Goal: Communication & Community: Connect with others

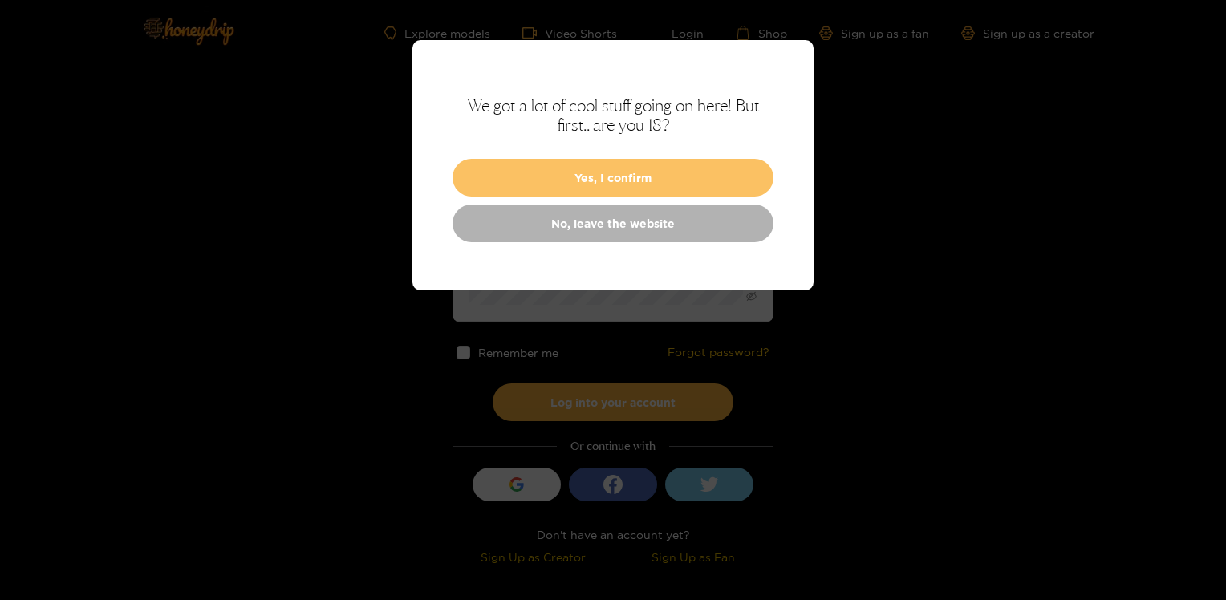
click at [643, 172] on button "Yes, I confirm" at bounding box center [613, 178] width 321 height 38
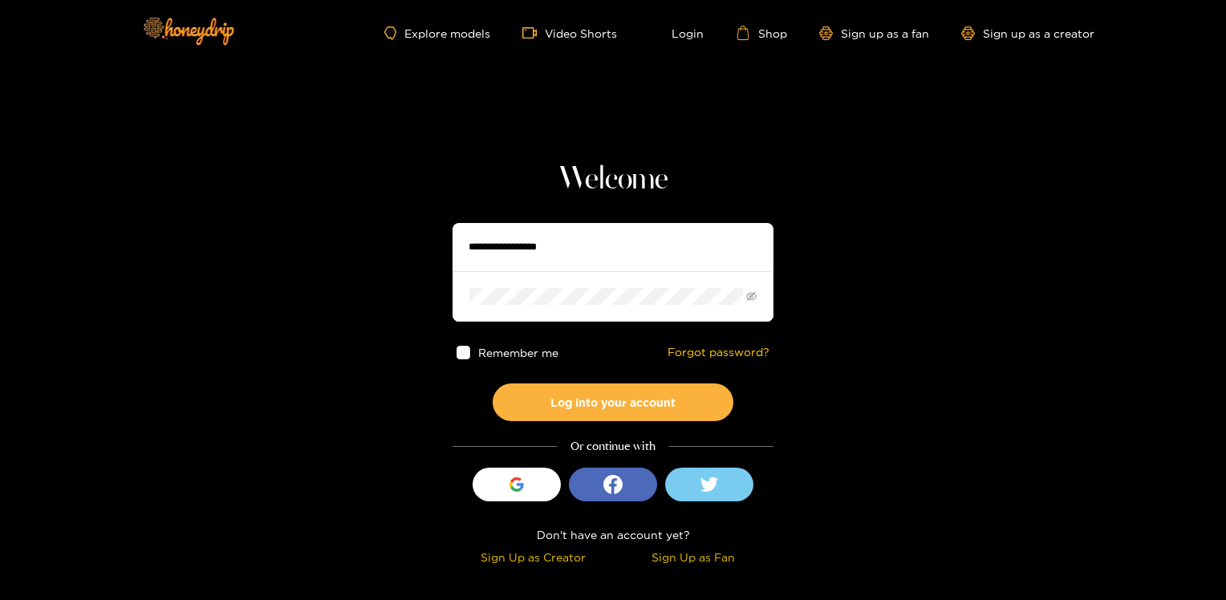
click at [575, 251] on input "text" at bounding box center [613, 247] width 321 height 48
type input "**********"
click at [547, 284] on span at bounding box center [613, 296] width 321 height 50
click at [493, 384] on button "Log into your account" at bounding box center [613, 403] width 241 height 38
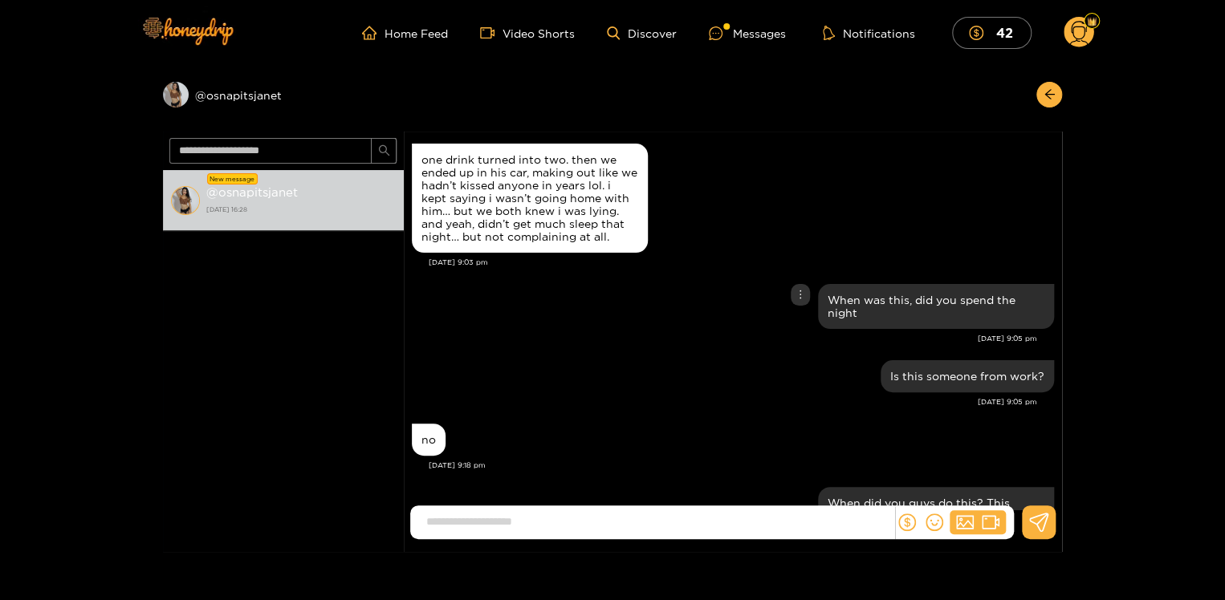
scroll to position [1508, 0]
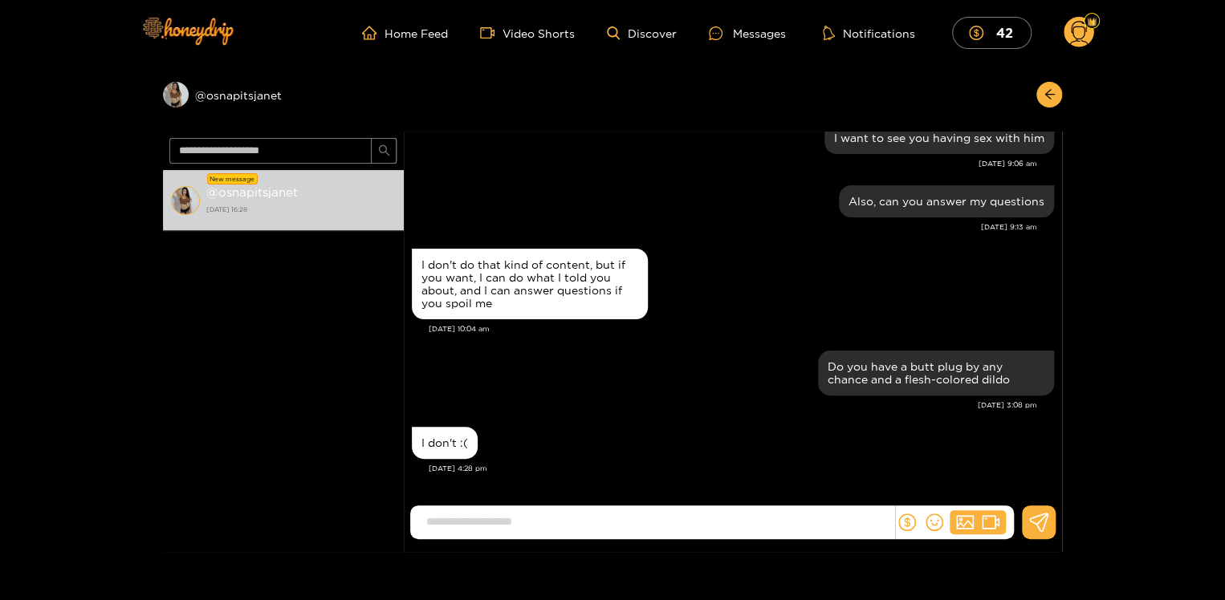
click at [467, 534] on input at bounding box center [656, 522] width 476 height 26
click at [499, 525] on input at bounding box center [656, 522] width 476 height 26
click at [665, 526] on input at bounding box center [656, 522] width 476 height 26
type input "*"
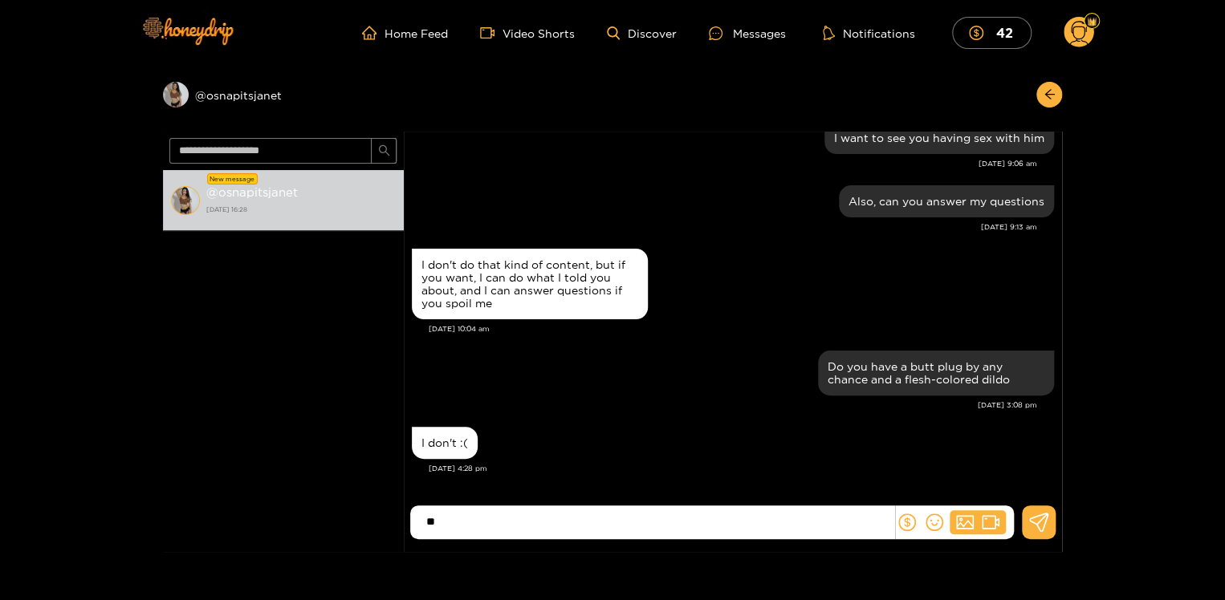
type input "*"
click at [460, 526] on input at bounding box center [656, 522] width 476 height 26
type input "**********"
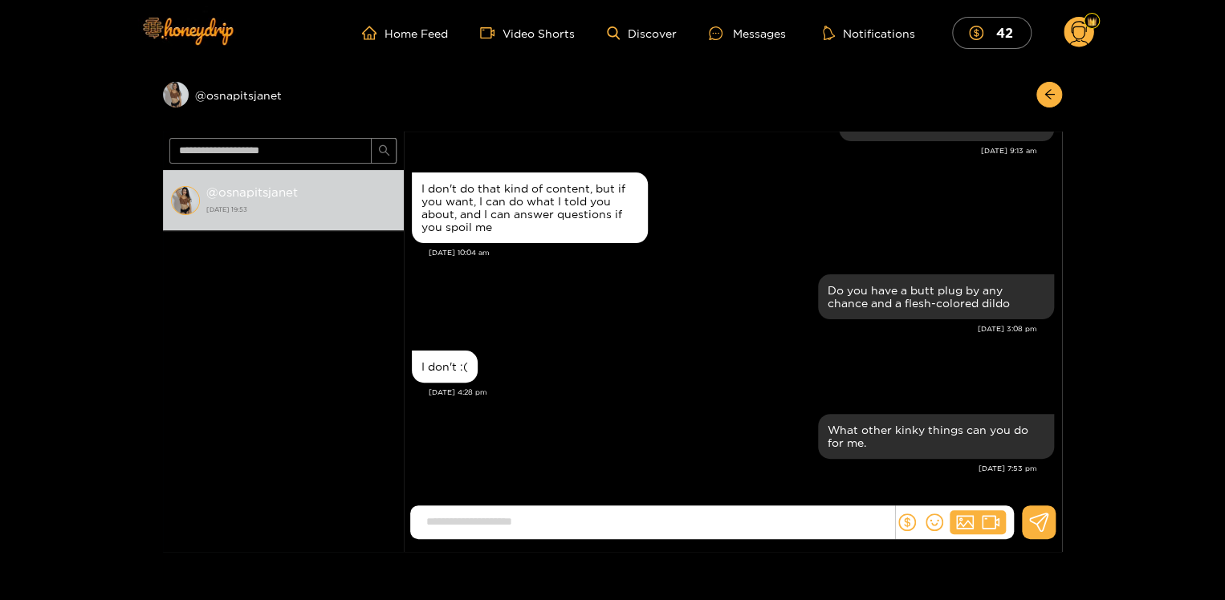
click at [490, 522] on input at bounding box center [656, 522] width 476 height 26
type input "**********"
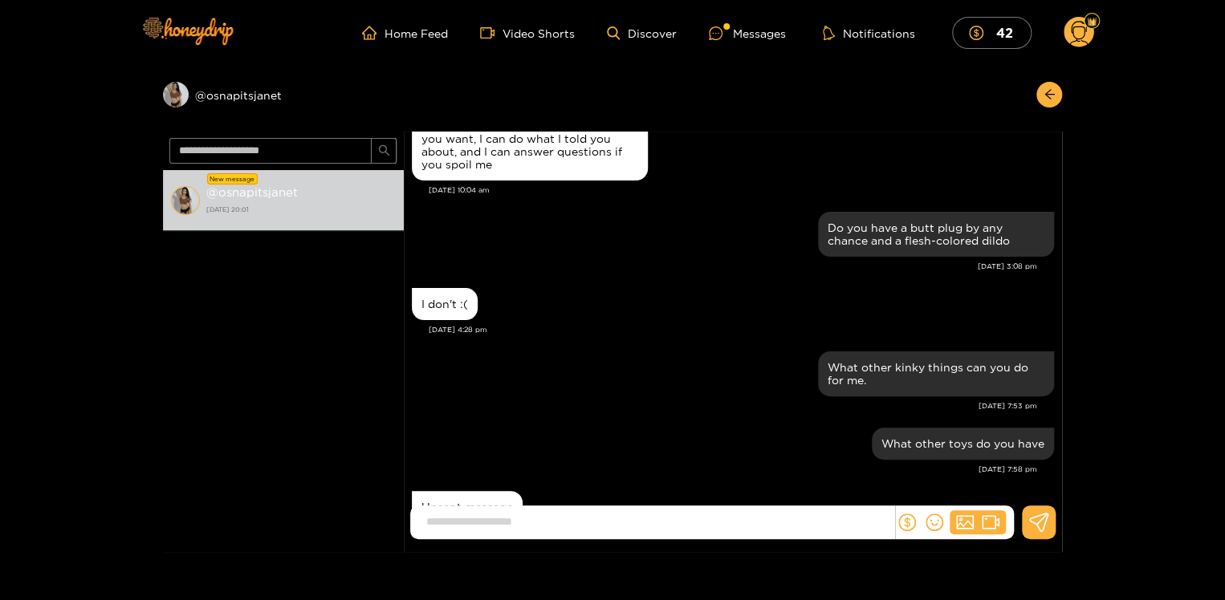
scroll to position [1787, 0]
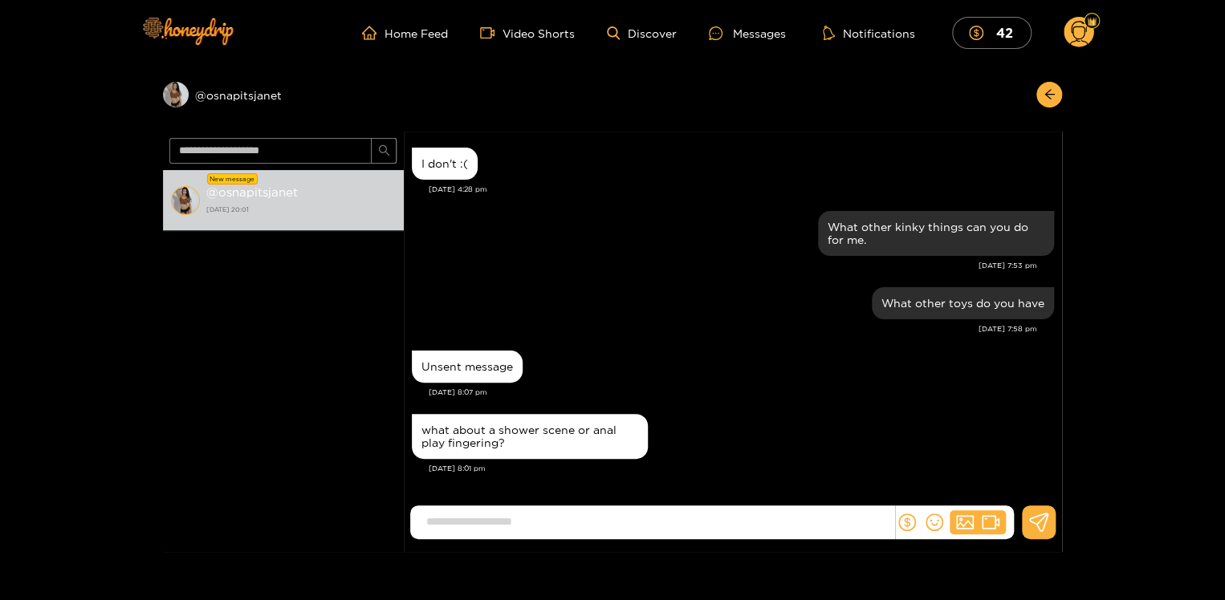
click at [465, 369] on div "Unsent message" at bounding box center [466, 366] width 91 height 13
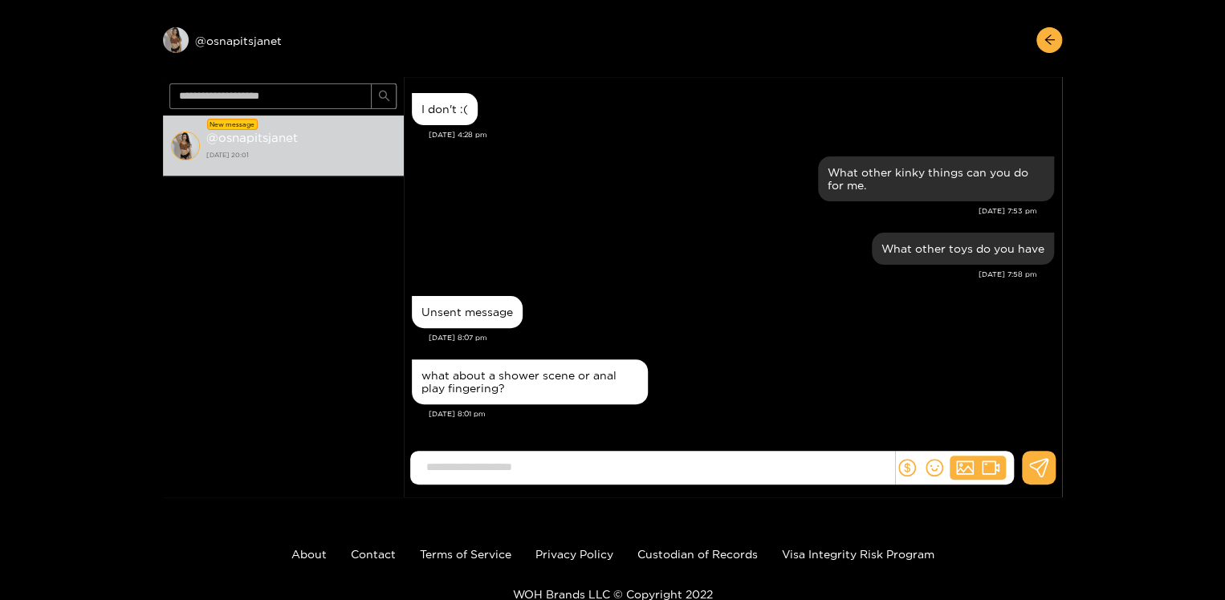
scroll to position [55, 0]
click at [457, 477] on input at bounding box center [656, 467] width 476 height 26
type input "**********"
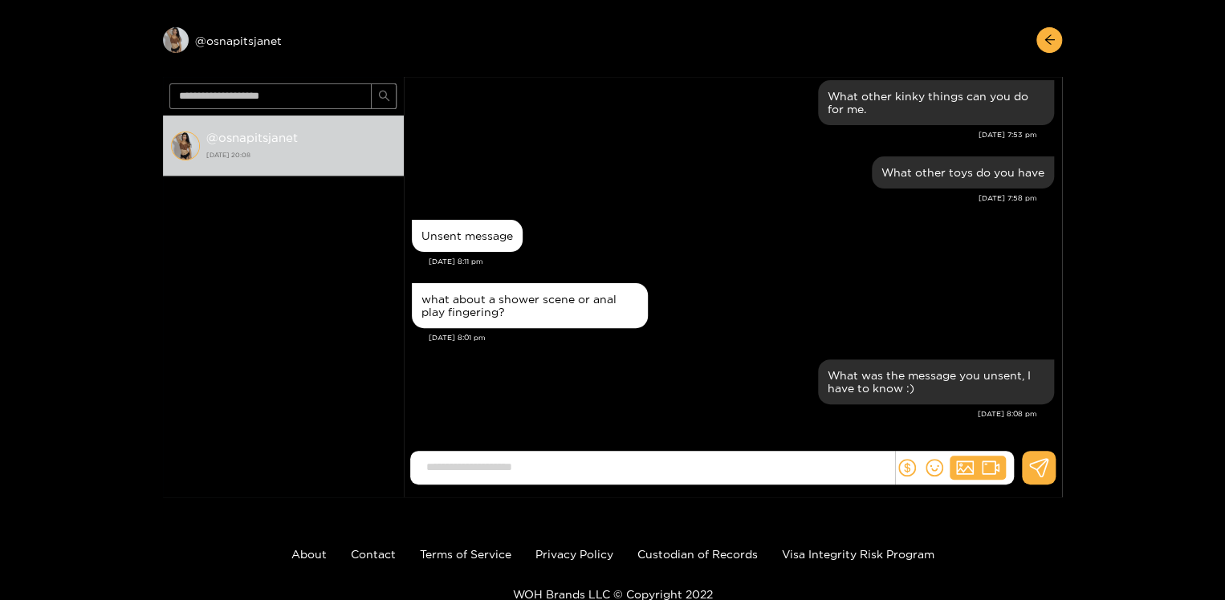
scroll to position [0, 0]
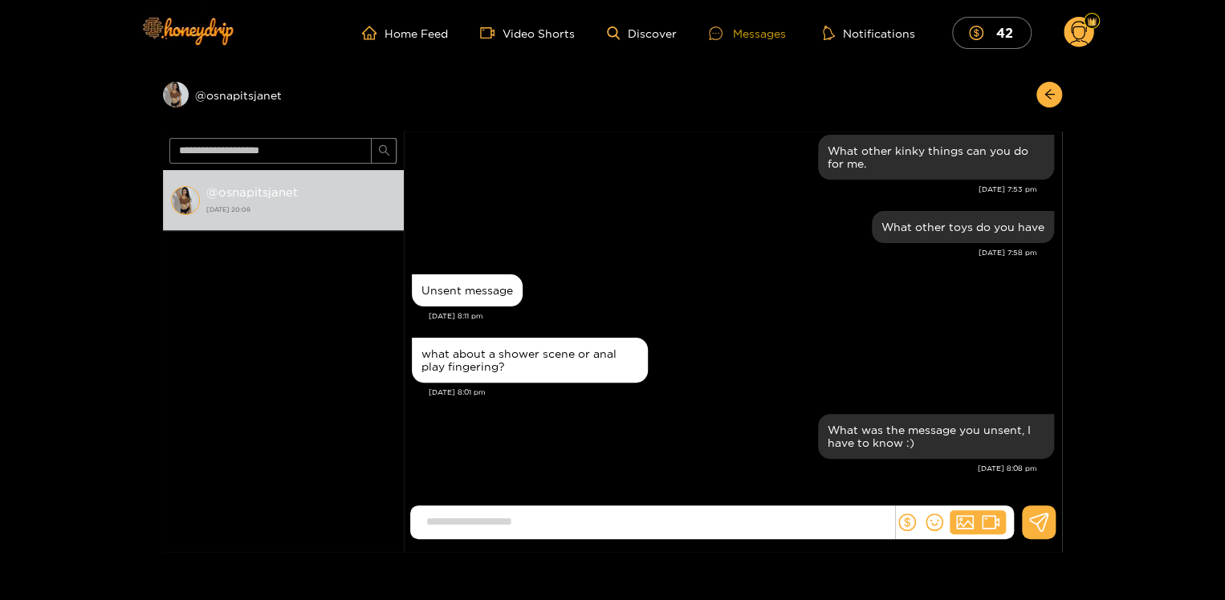
click at [742, 35] on div "Messages" at bounding box center [747, 33] width 77 height 18
click at [758, 34] on div "Messages" at bounding box center [747, 33] width 77 height 18
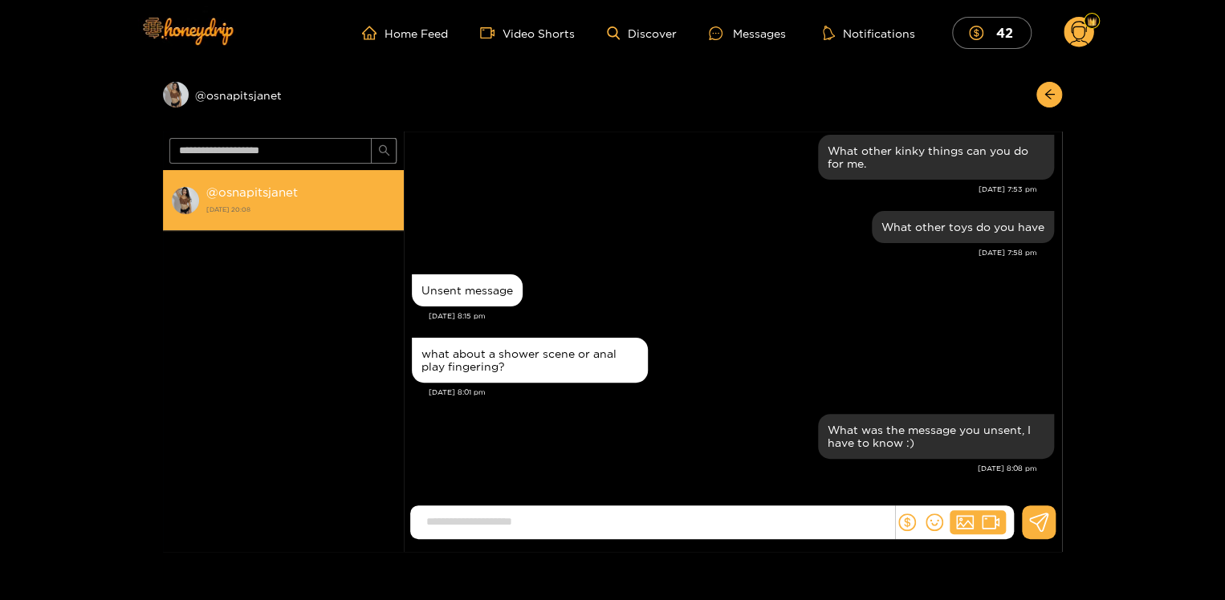
click at [243, 197] on strong "@ osnapitsjanet" at bounding box center [251, 192] width 91 height 14
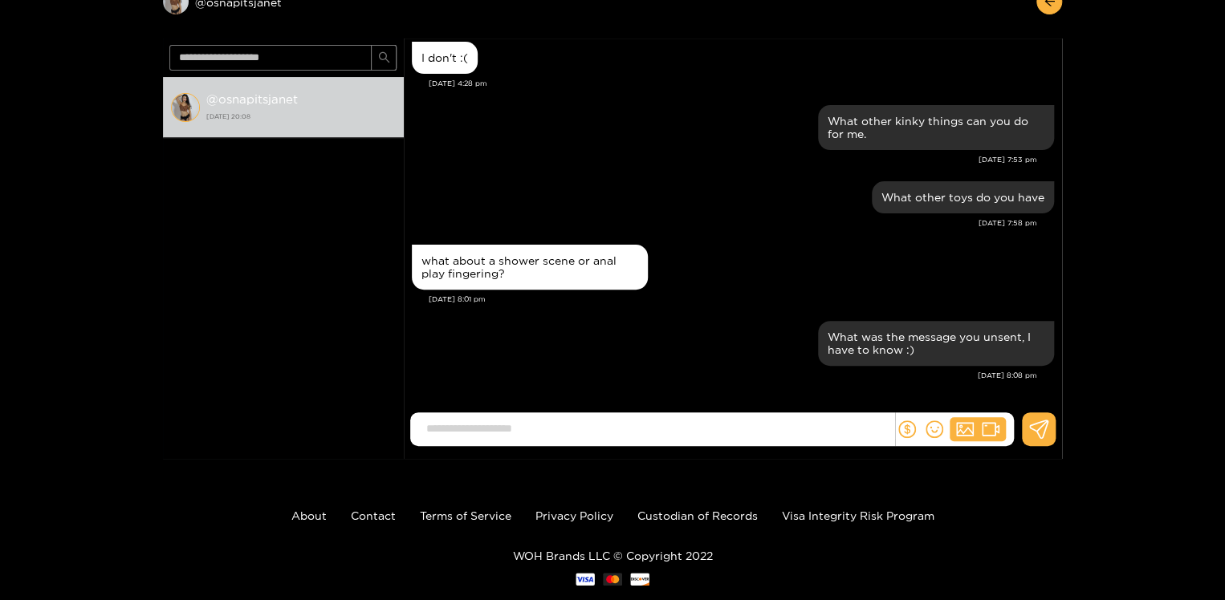
scroll to position [93, 0]
click at [477, 429] on input at bounding box center [656, 429] width 476 height 26
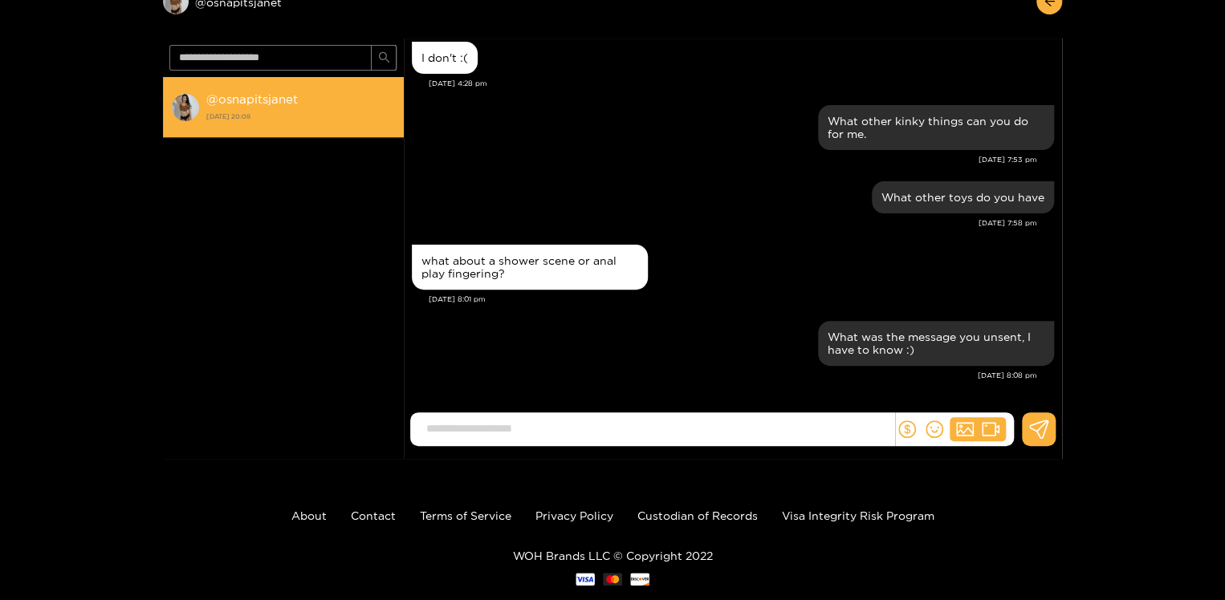
click at [272, 103] on strong "@ osnapitsjanet" at bounding box center [251, 99] width 91 height 14
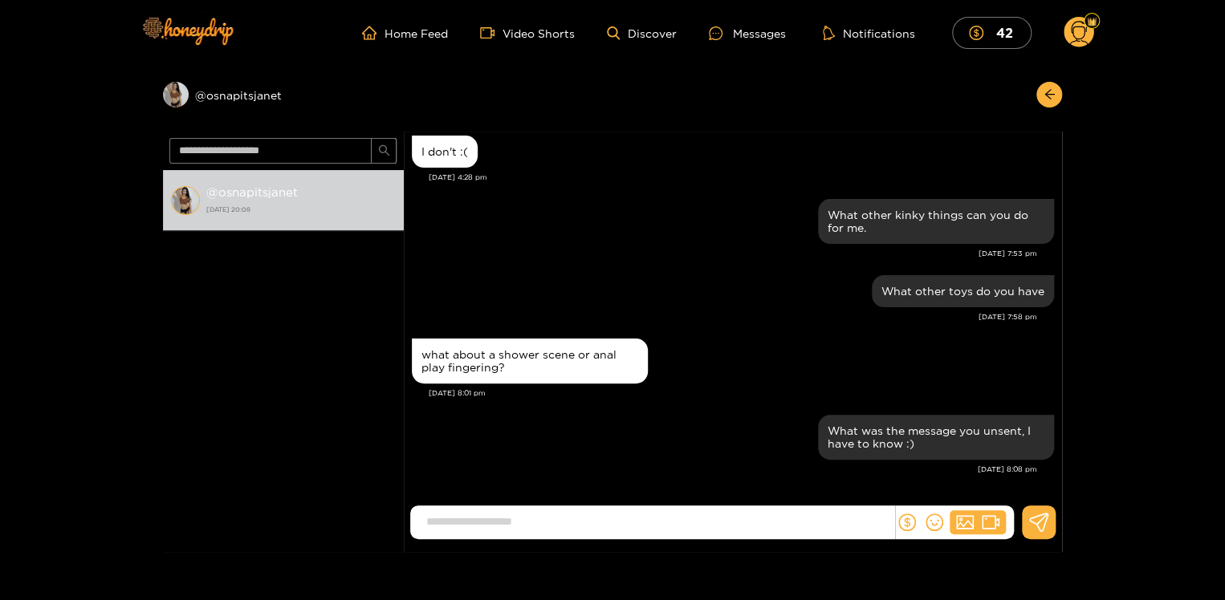
scroll to position [1457, 0]
click at [746, 34] on div "Messages" at bounding box center [747, 33] width 77 height 18
click at [607, 520] on input at bounding box center [656, 522] width 476 height 26
type input "*****"
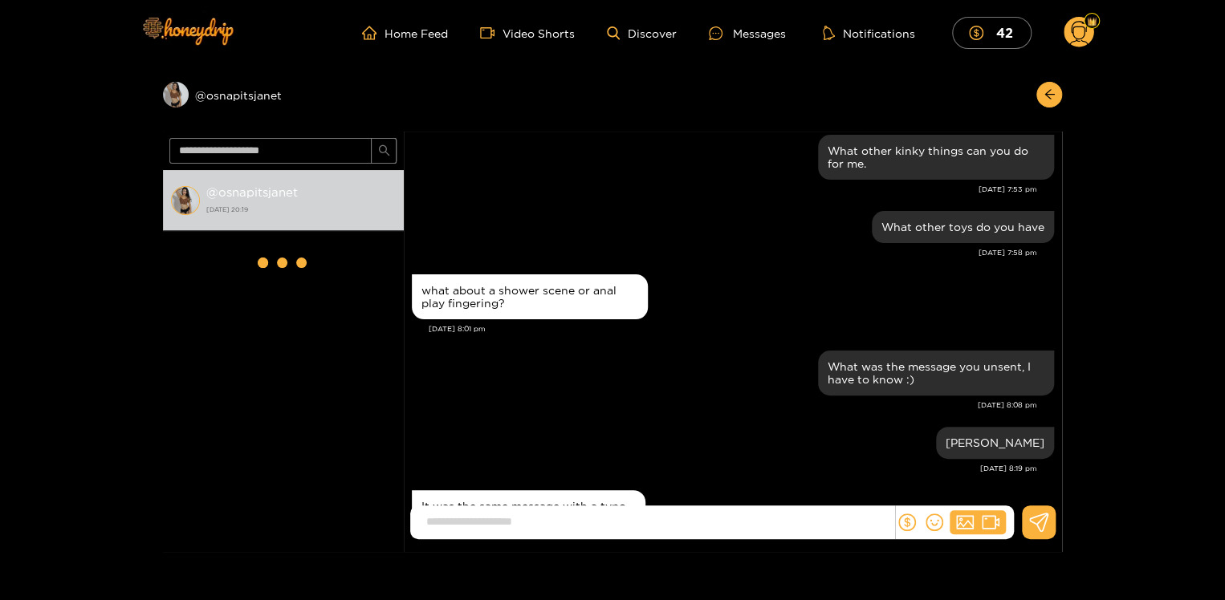
scroll to position [1595, 0]
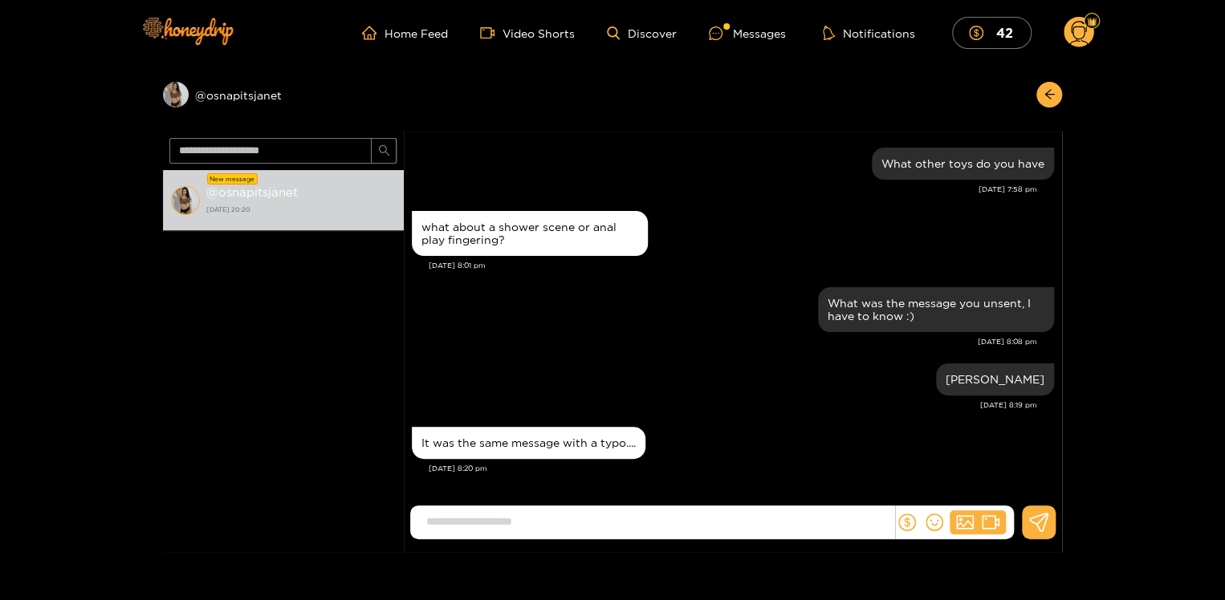
click at [509, 515] on input at bounding box center [656, 522] width 476 height 26
type input "******"
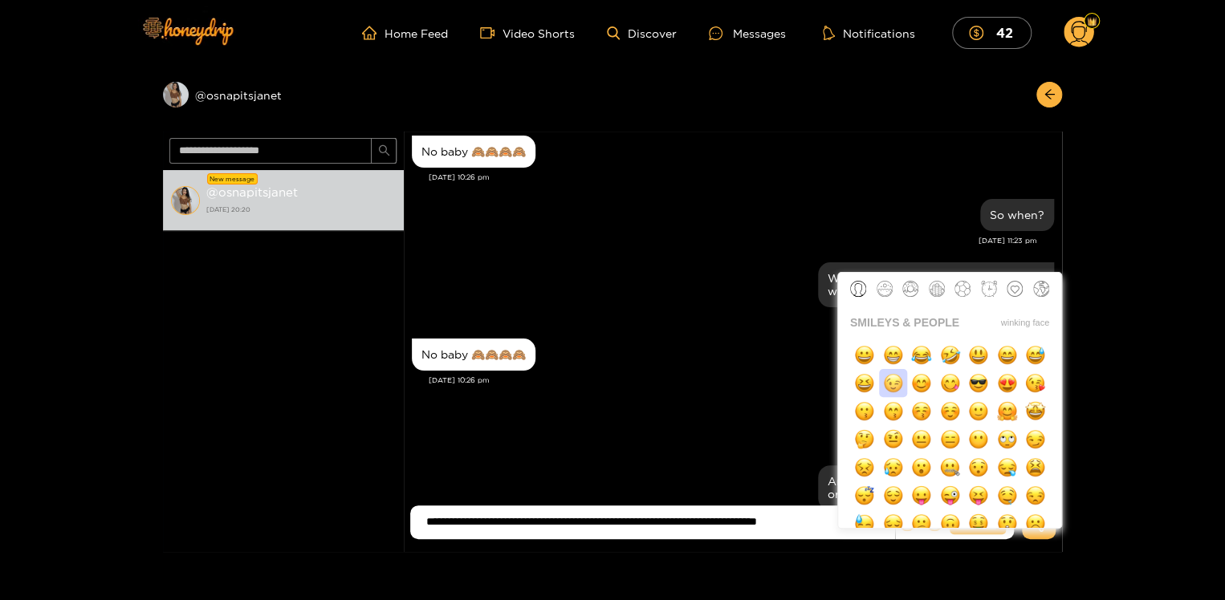
scroll to position [0, 0]
click at [892, 384] on img "button" at bounding box center [893, 383] width 20 height 20
type input "**********"
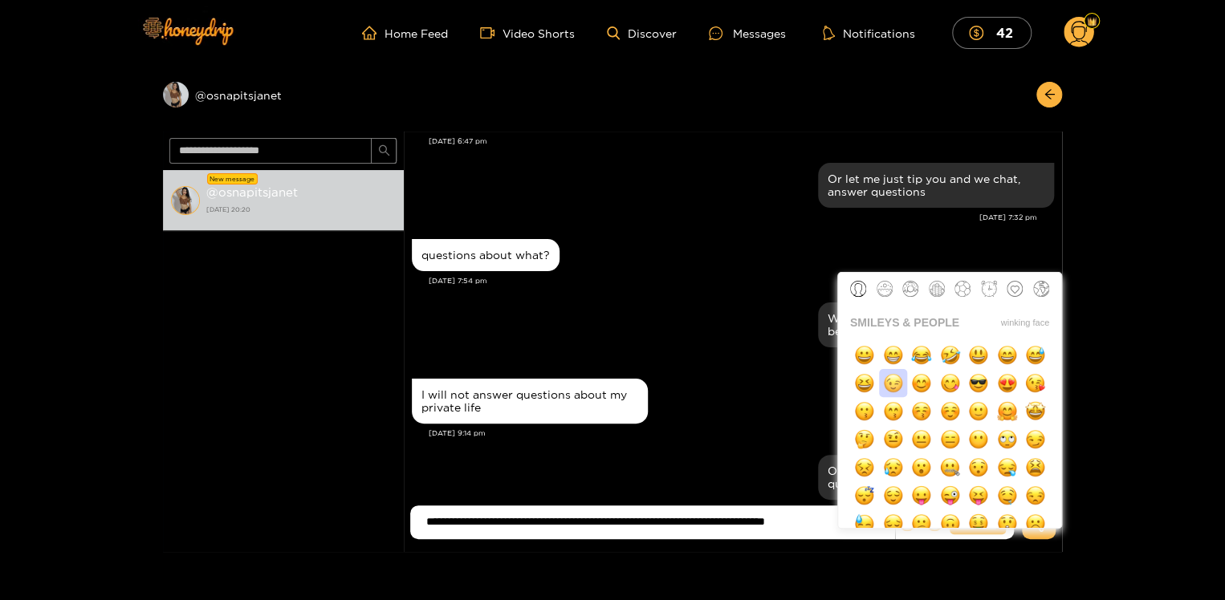
scroll to position [1775, 0]
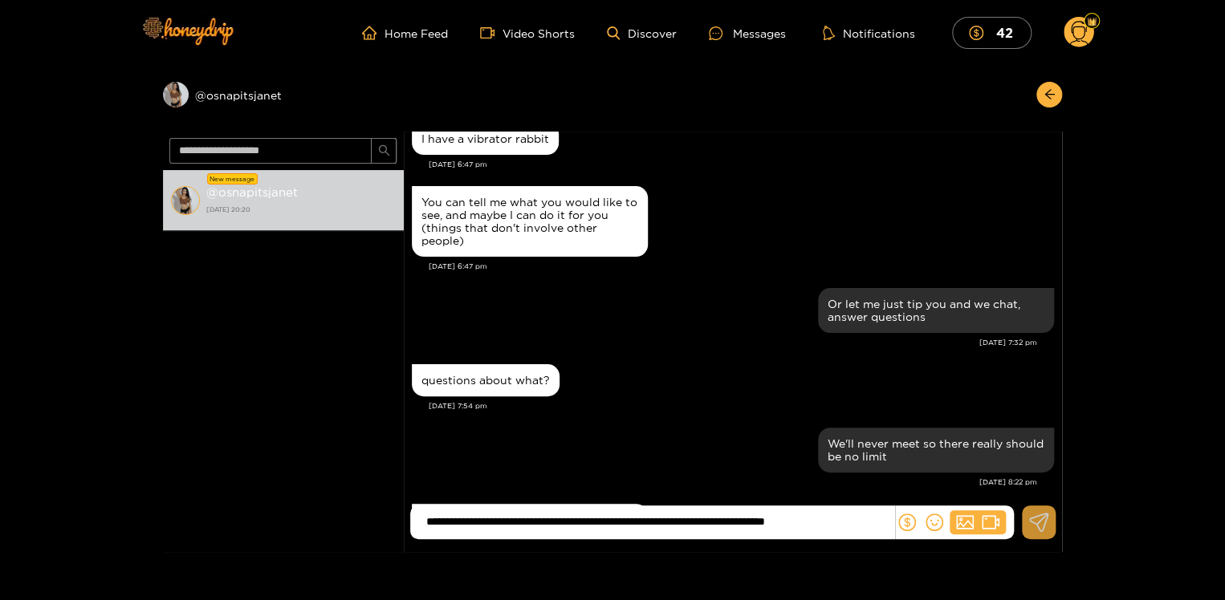
click at [1031, 527] on icon at bounding box center [1039, 522] width 20 height 19
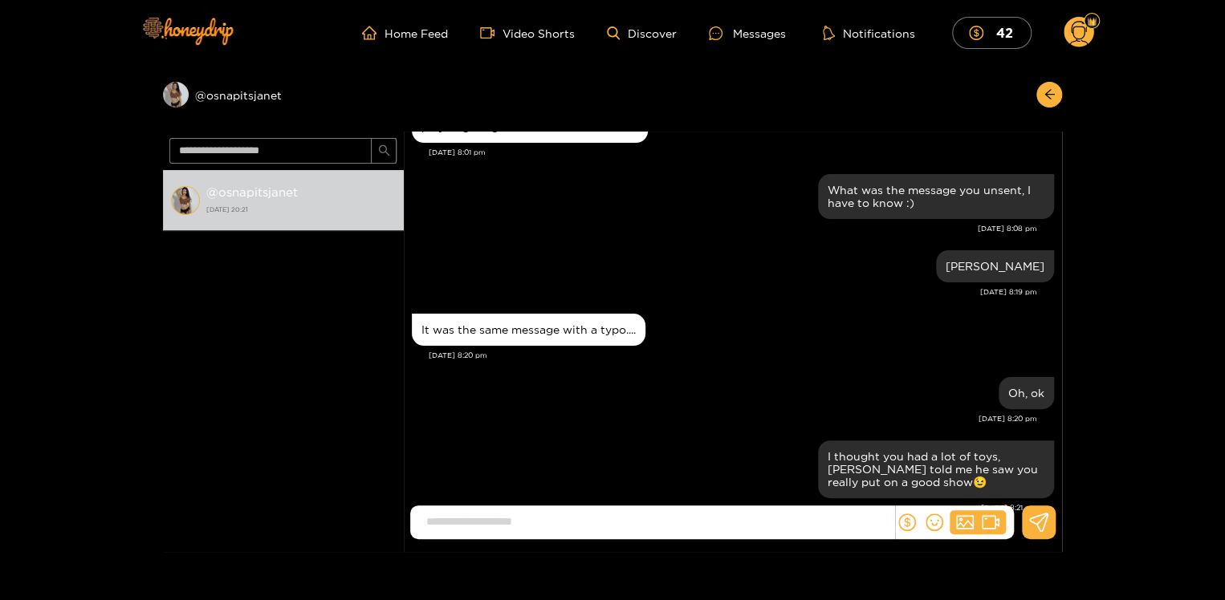
scroll to position [126, 0]
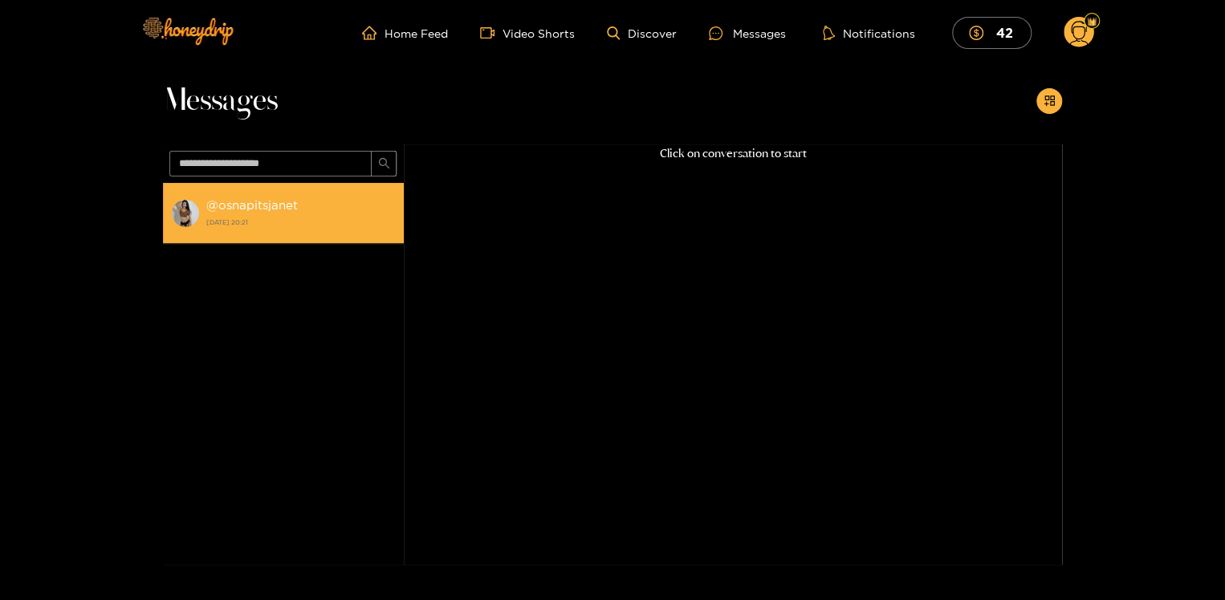
click at [245, 211] on strong "@ osnapitsjanet" at bounding box center [251, 205] width 91 height 14
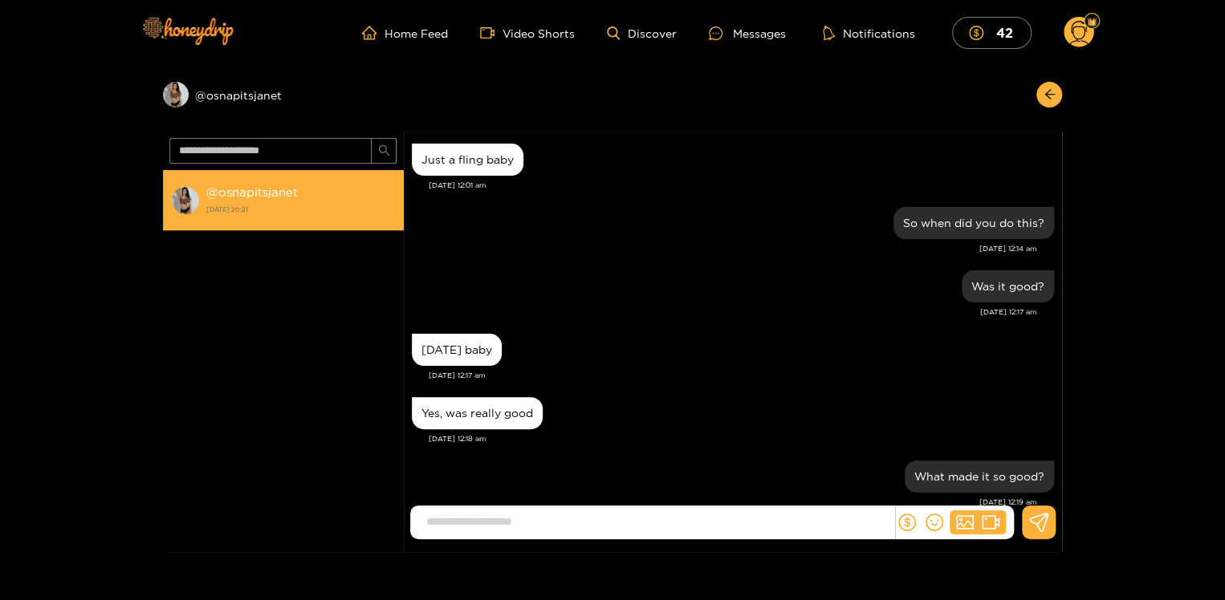
scroll to position [1469, 0]
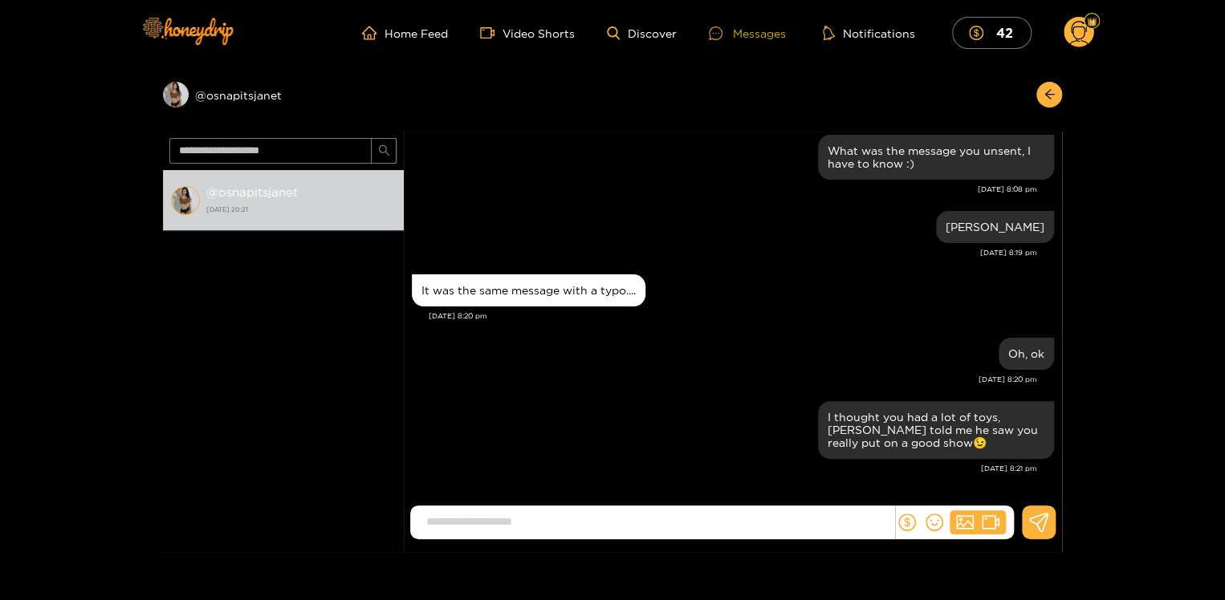
click at [754, 33] on div "Messages" at bounding box center [747, 33] width 77 height 18
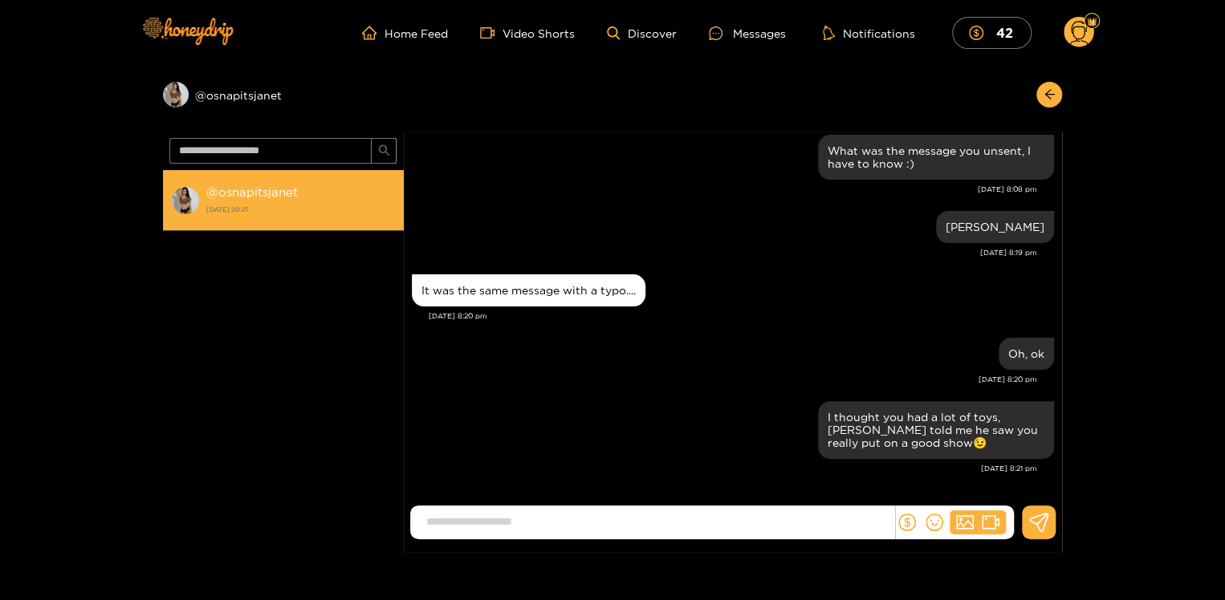
click at [297, 191] on strong "@ osnapitsjanet" at bounding box center [251, 192] width 91 height 14
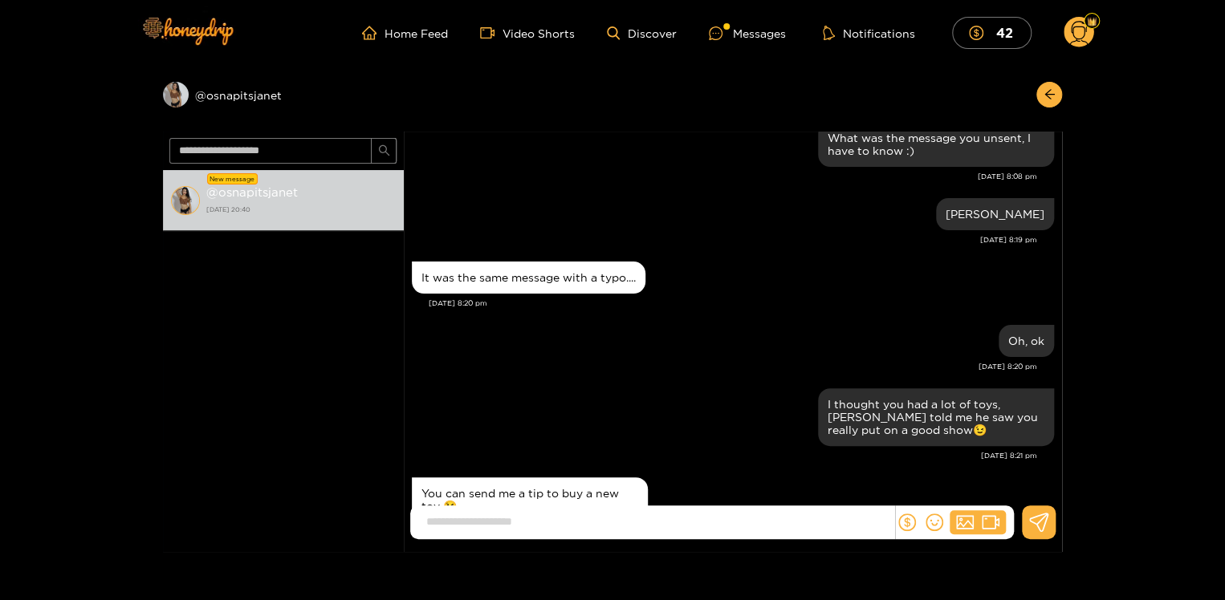
scroll to position [1546, 0]
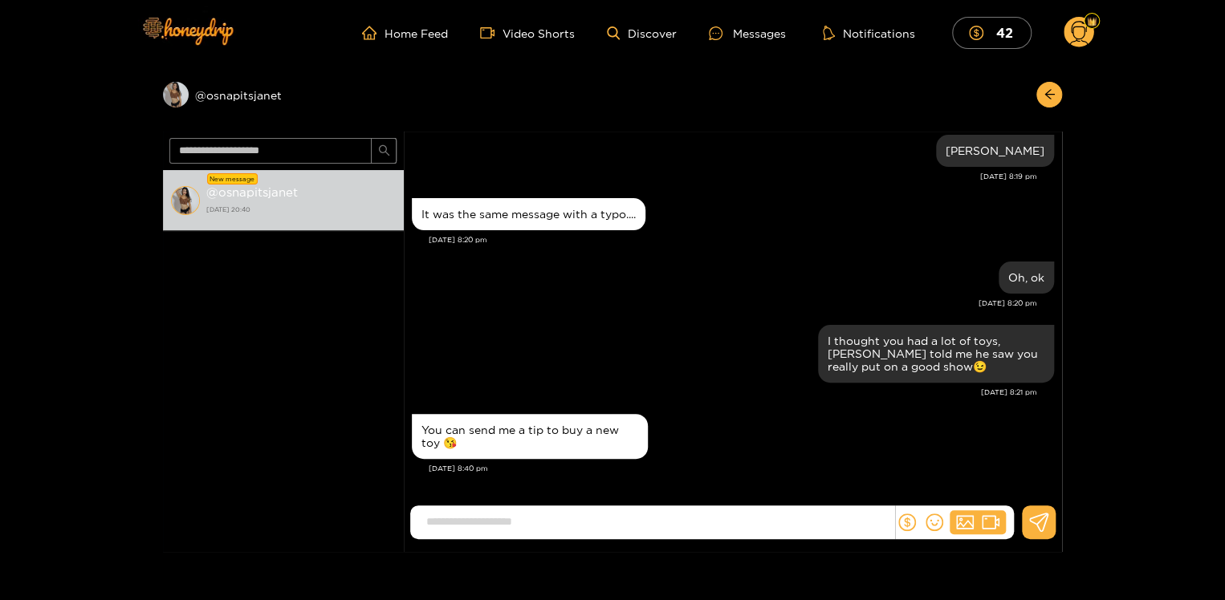
click at [479, 519] on input at bounding box center [656, 522] width 476 height 26
type input "**********"
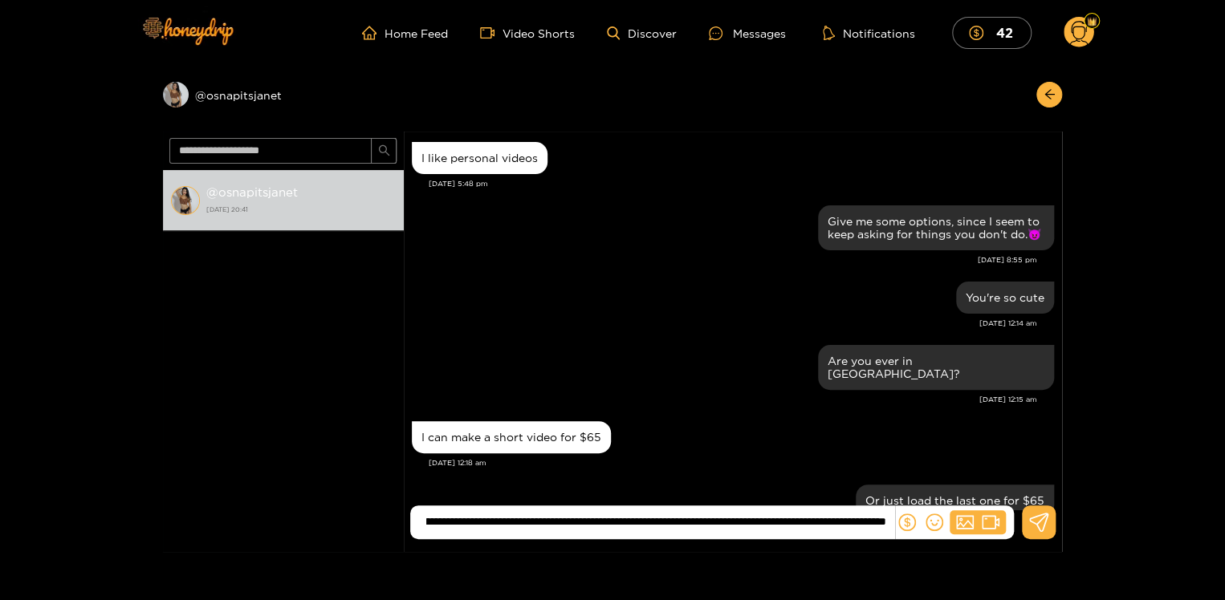
scroll to position [0, 0]
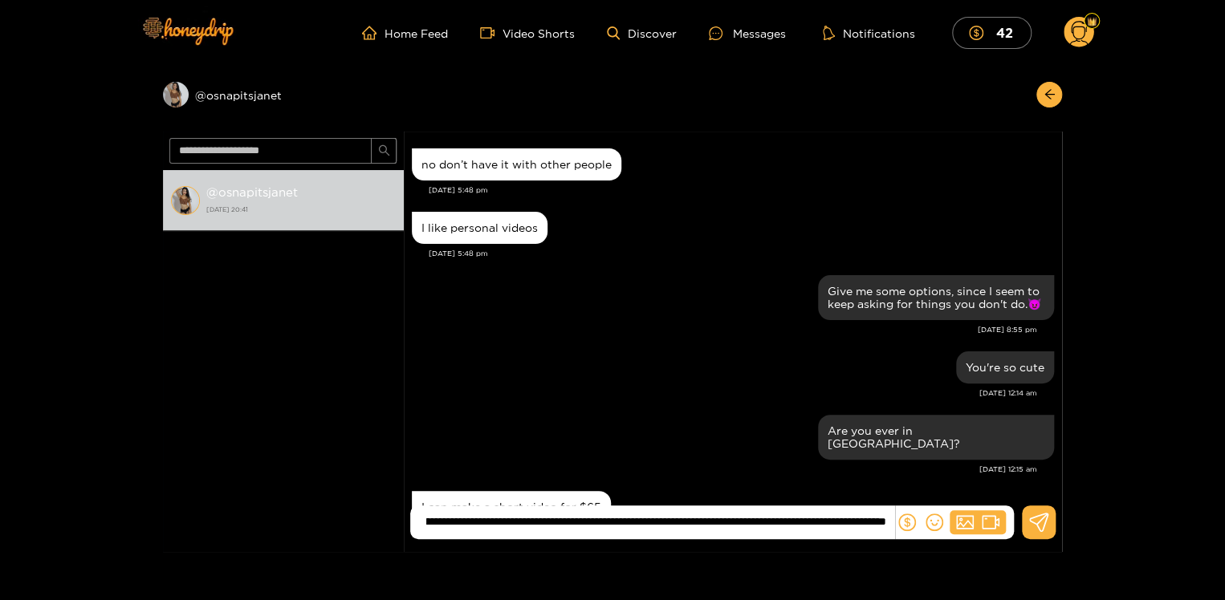
click at [795, 521] on input "**********" at bounding box center [656, 522] width 476 height 26
click at [892, 519] on input "**********" at bounding box center [656, 522] width 476 height 26
type input "**********"
click at [1043, 531] on icon at bounding box center [1039, 522] width 20 height 19
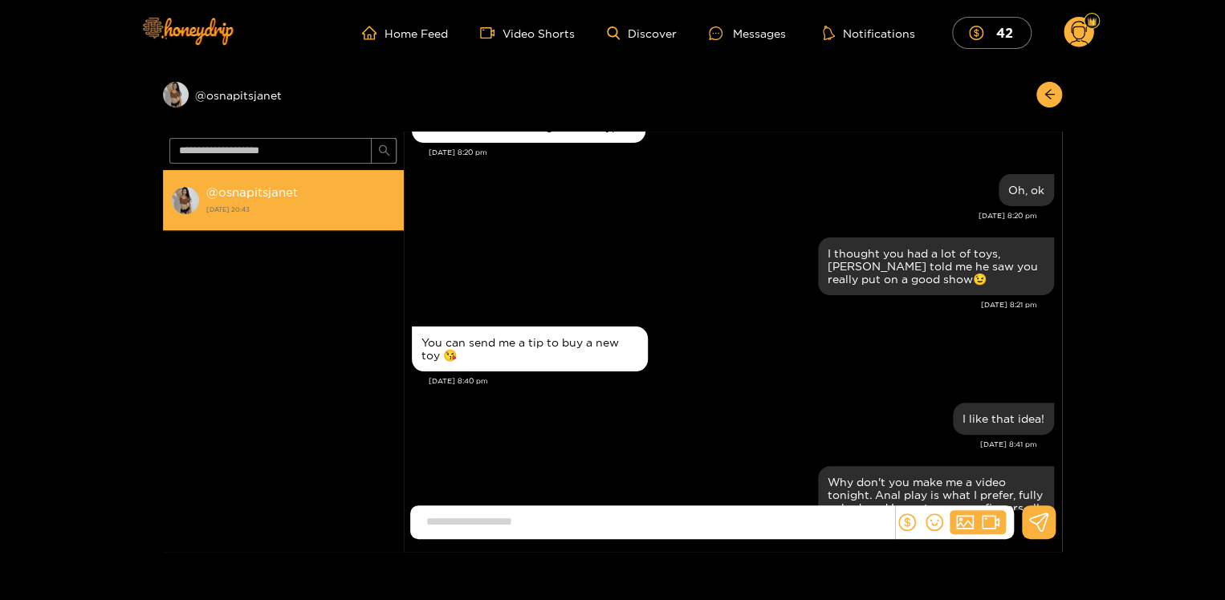
click at [248, 188] on strong "@ osnapitsjanet" at bounding box center [251, 192] width 91 height 14
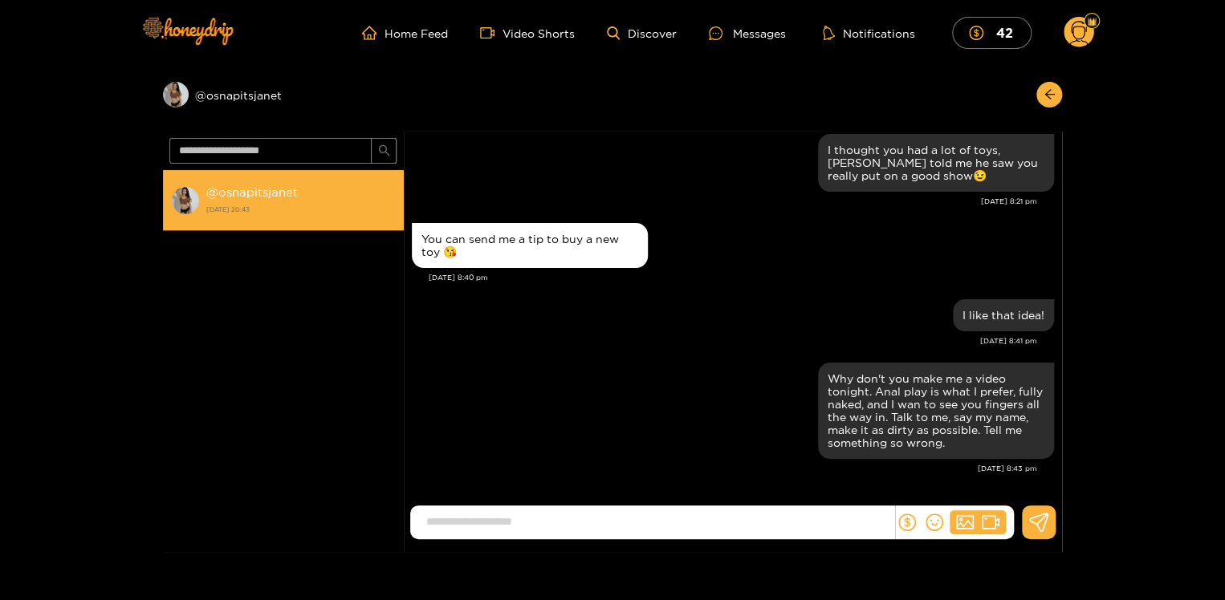
scroll to position [1547, 0]
click at [246, 200] on div "@ osnapitsjanet [DATE] 20:43" at bounding box center [300, 200] width 189 height 36
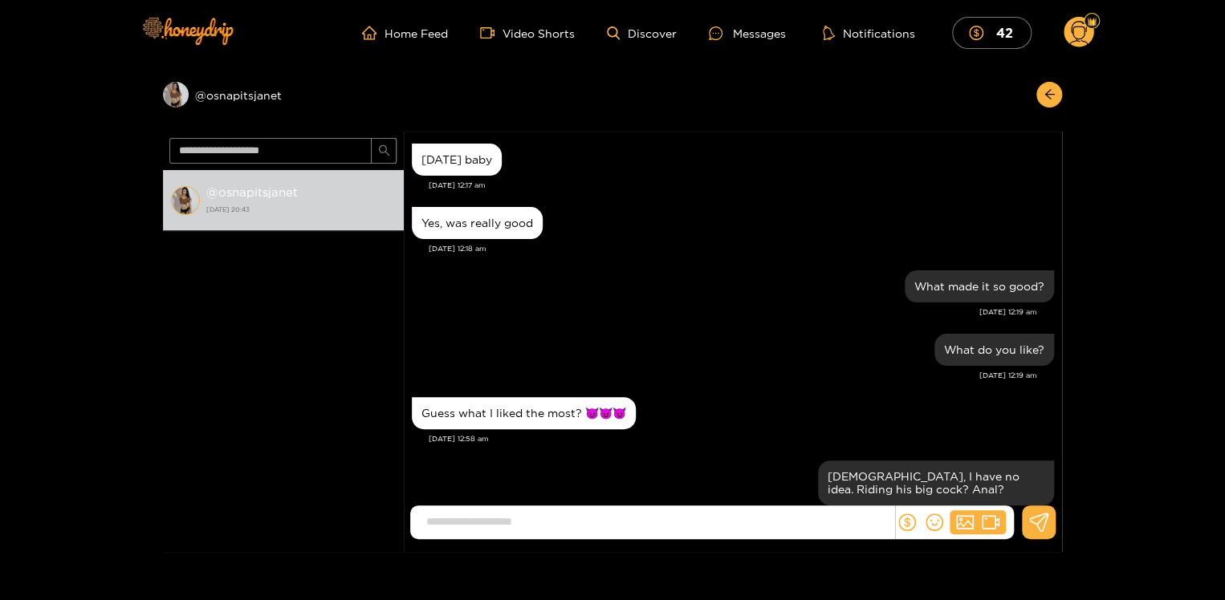
scroll to position [1547, 0]
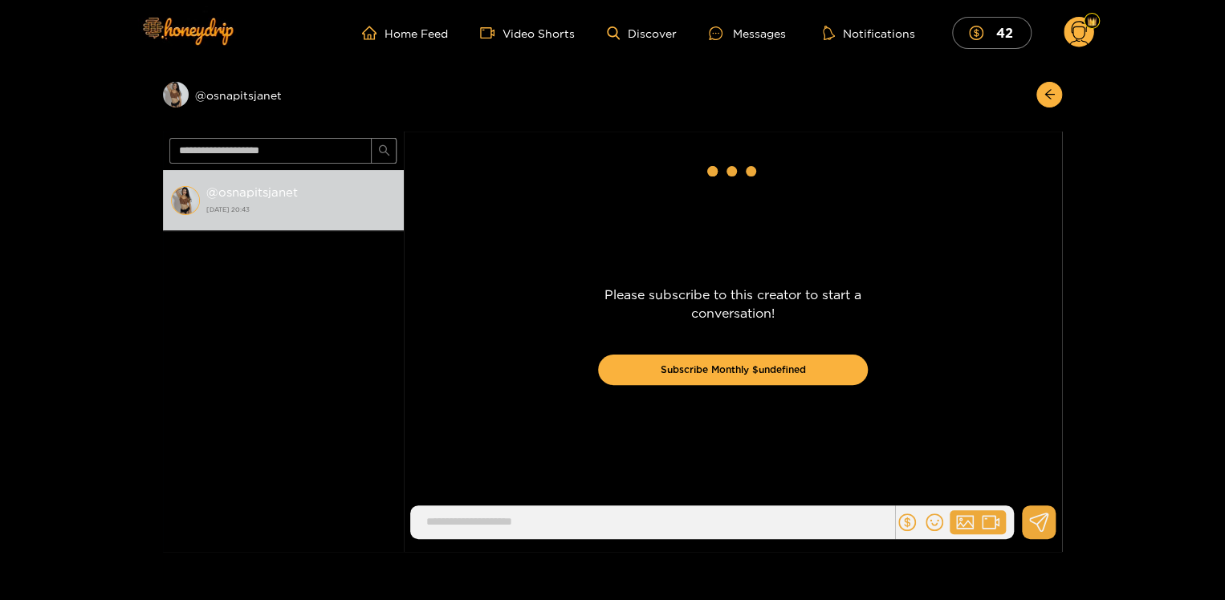
scroll to position [1547, 0]
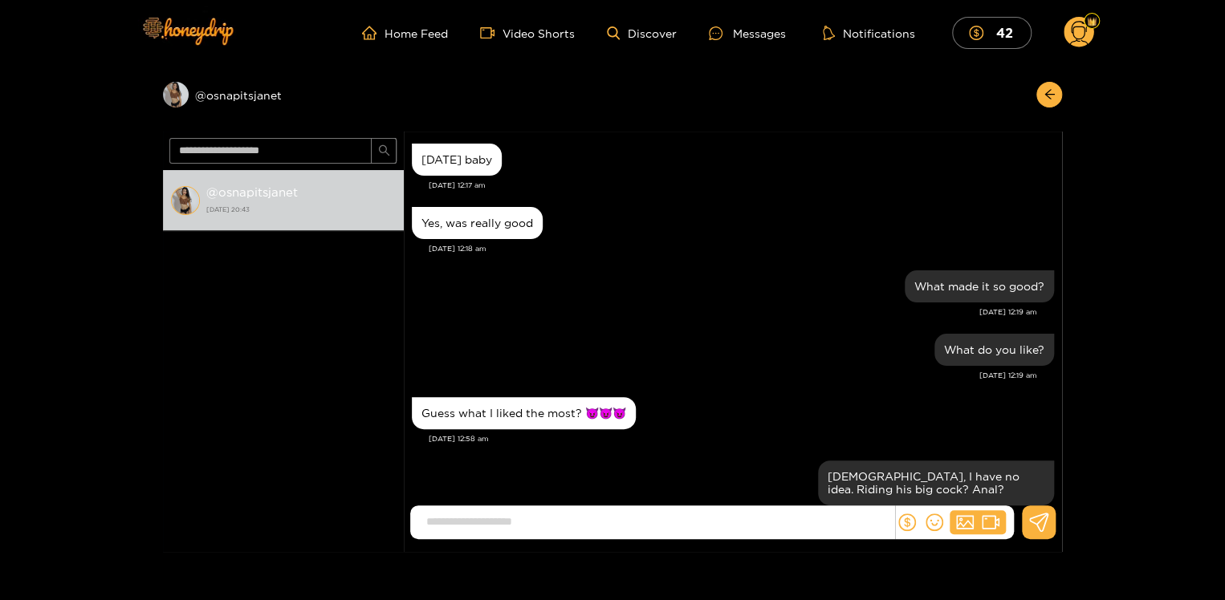
scroll to position [1547, 0]
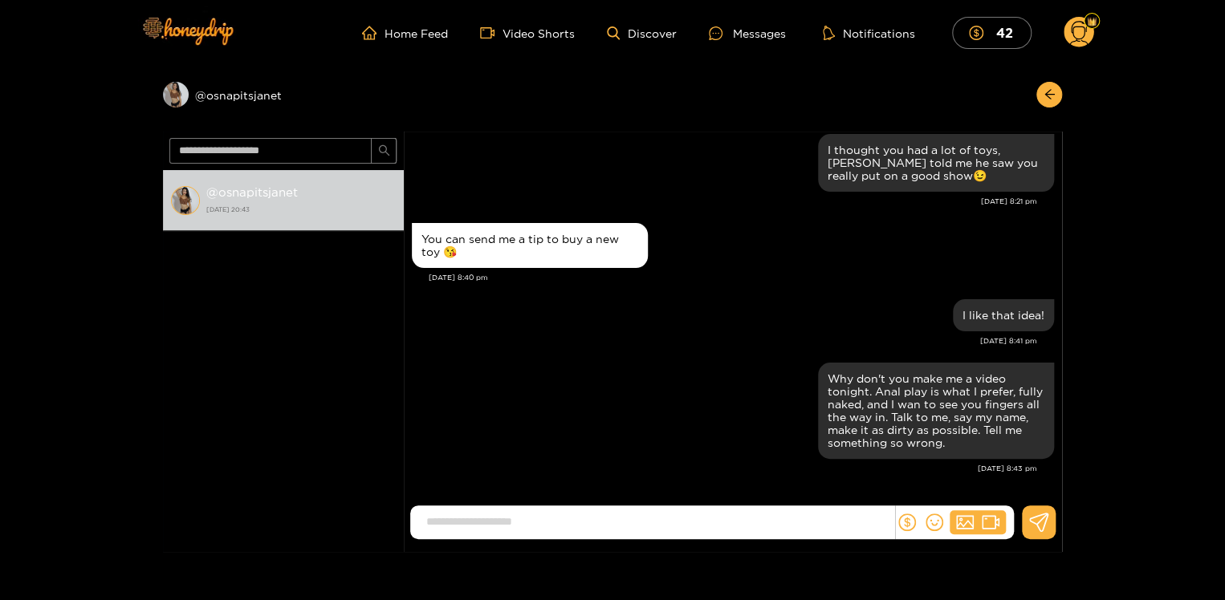
click at [75, 145] on div "Preview @ osnapitsjanet @ osnapitsjanet [DATE] 20:43 [PERSON_NAME] [DATE] baby …" at bounding box center [612, 309] width 1225 height 486
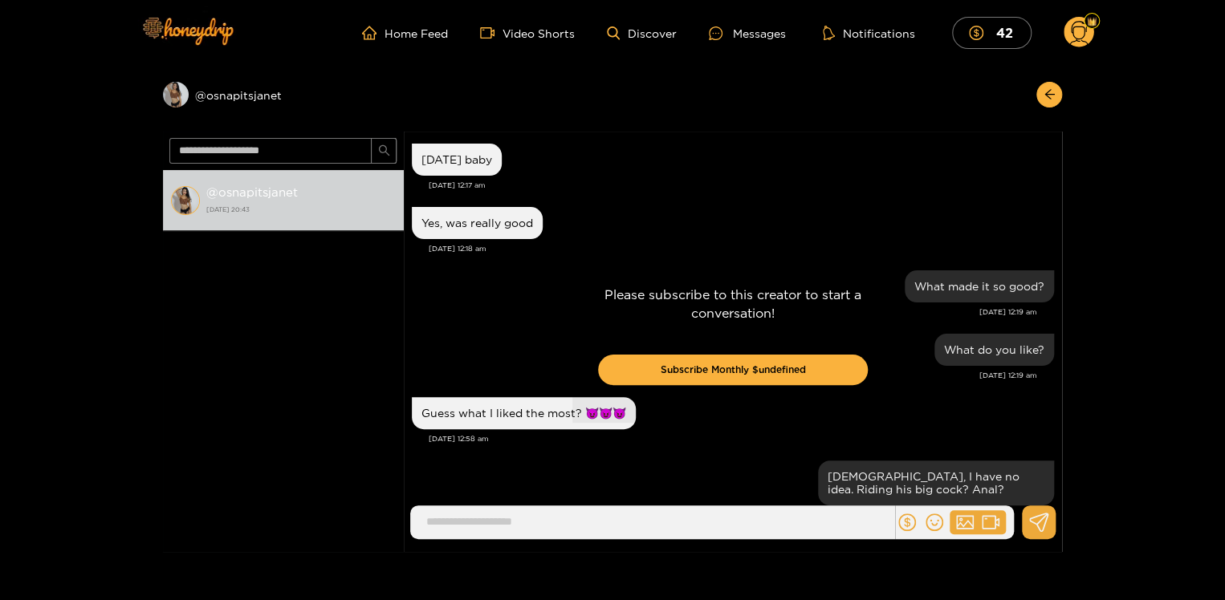
scroll to position [1547, 0]
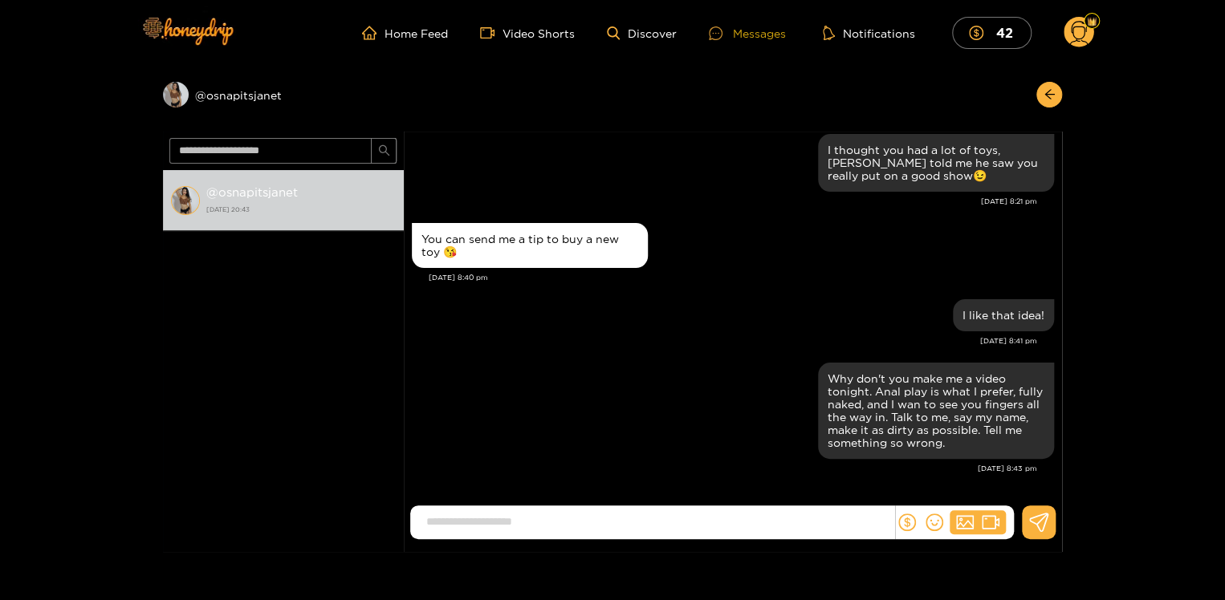
click at [752, 37] on div "Messages" at bounding box center [747, 33] width 77 height 18
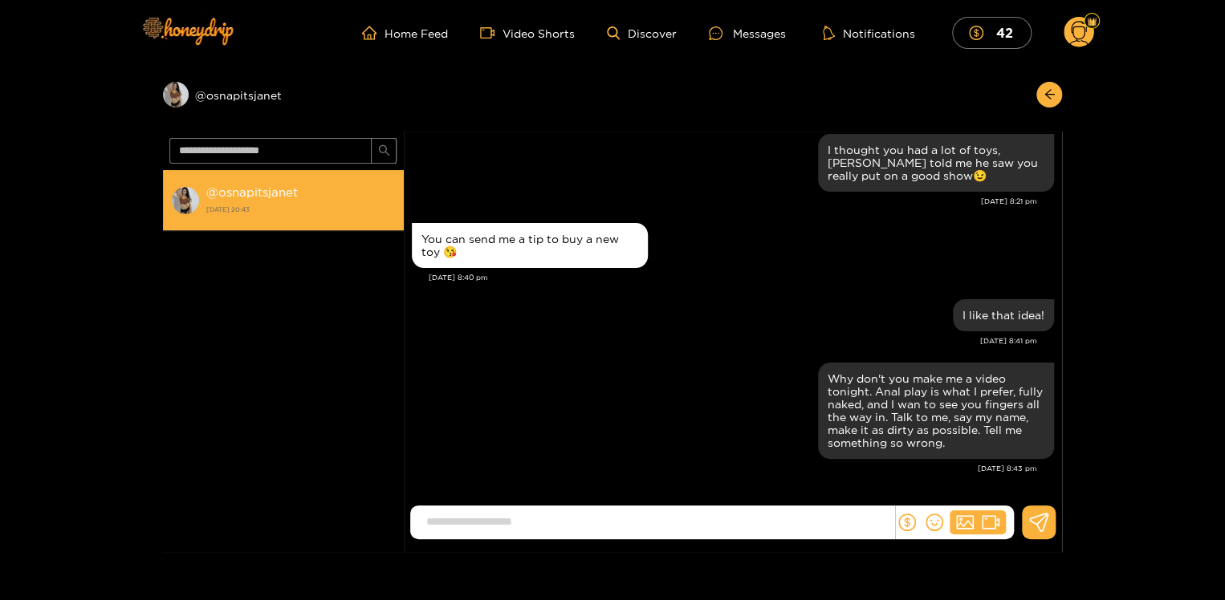
click at [251, 189] on strong "@ osnapitsjanet" at bounding box center [251, 192] width 91 height 14
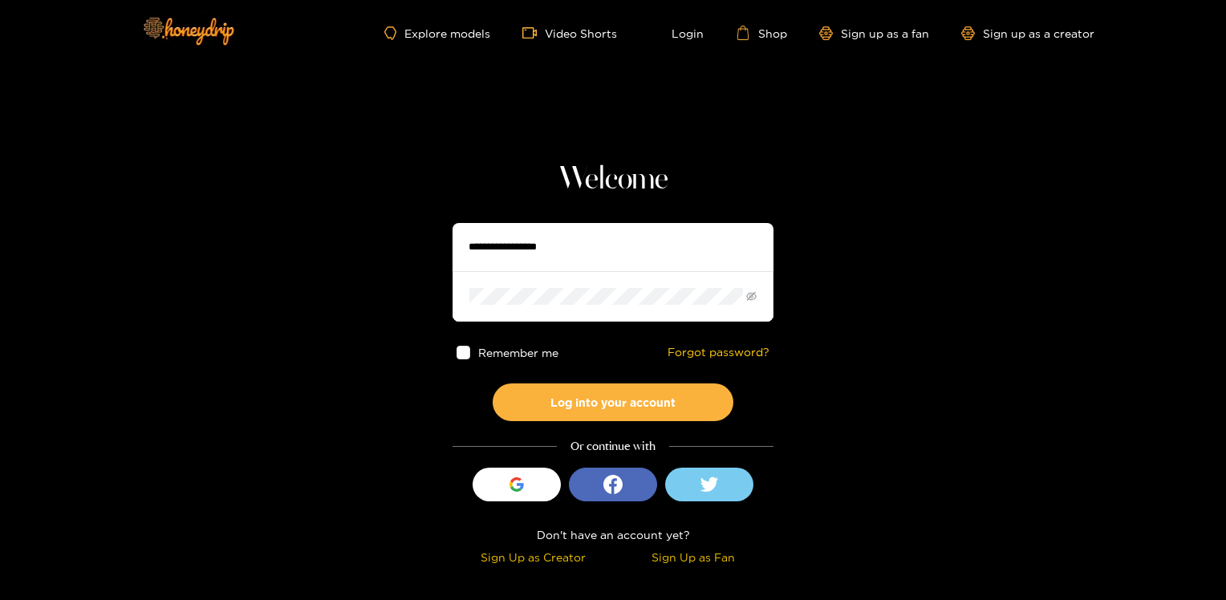
click at [576, 245] on input "text" at bounding box center [613, 247] width 321 height 48
type input "**********"
click at [493, 384] on button "Log into your account" at bounding box center [613, 403] width 241 height 38
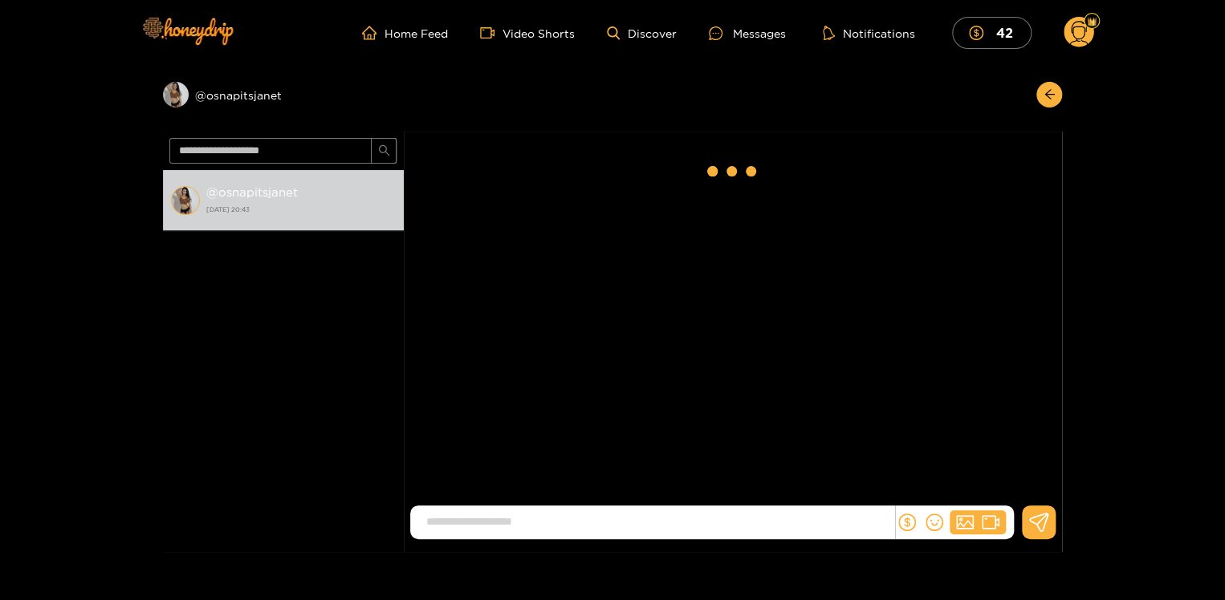
scroll to position [1547, 0]
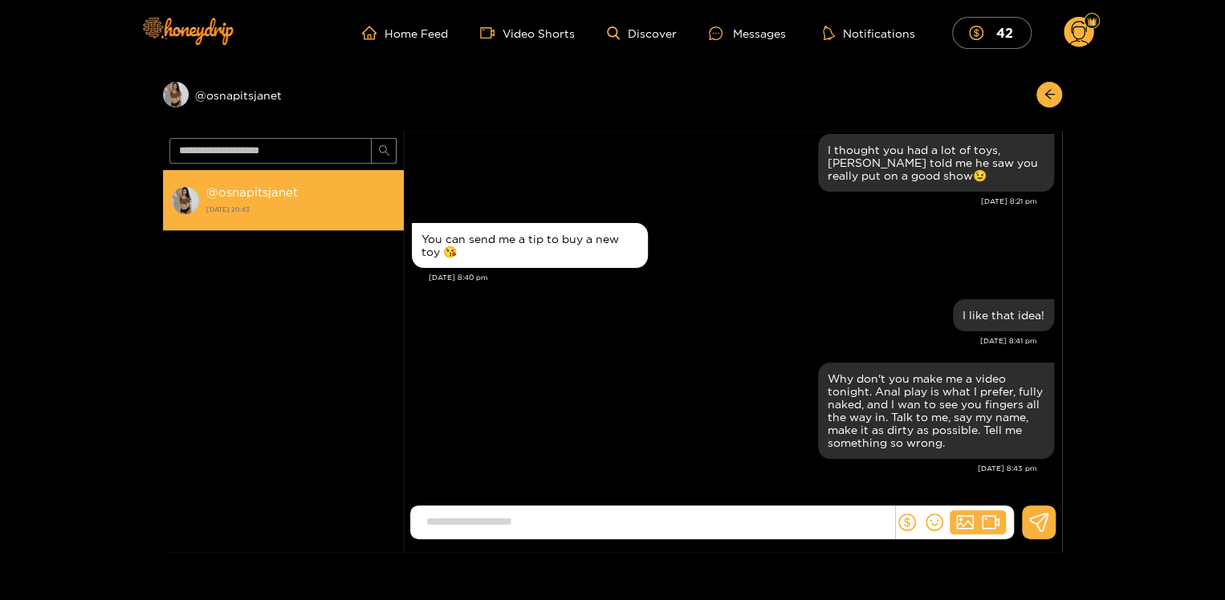
click at [252, 189] on strong "@ osnapitsjanet" at bounding box center [251, 192] width 91 height 14
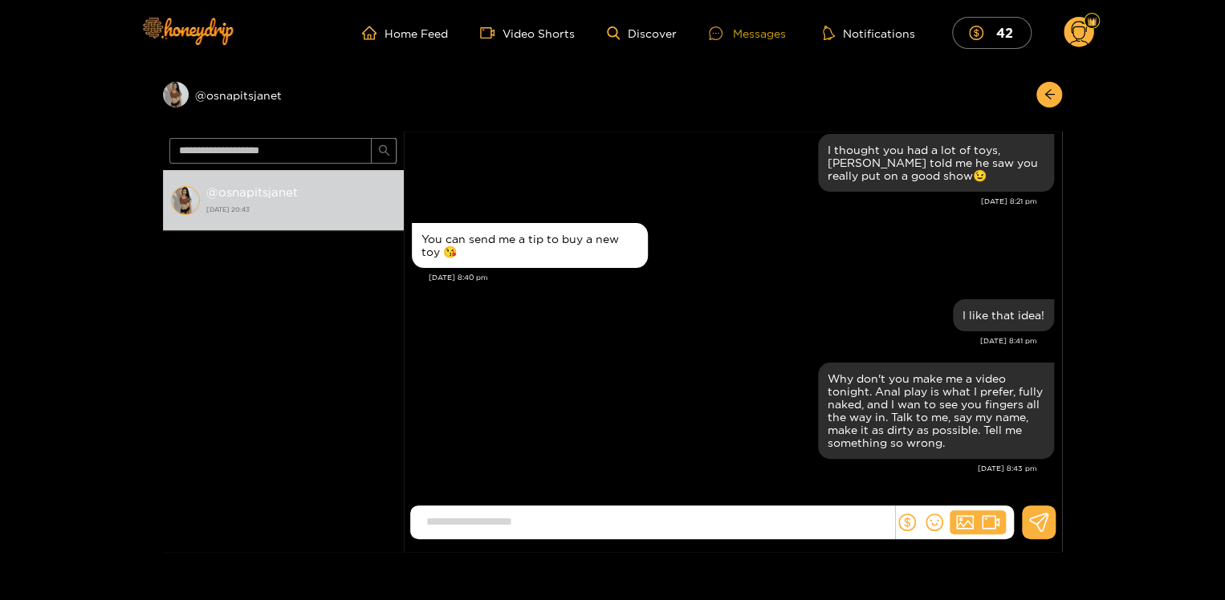
click at [765, 38] on div "Messages" at bounding box center [747, 33] width 77 height 18
click at [764, 34] on div "Messages" at bounding box center [747, 33] width 77 height 18
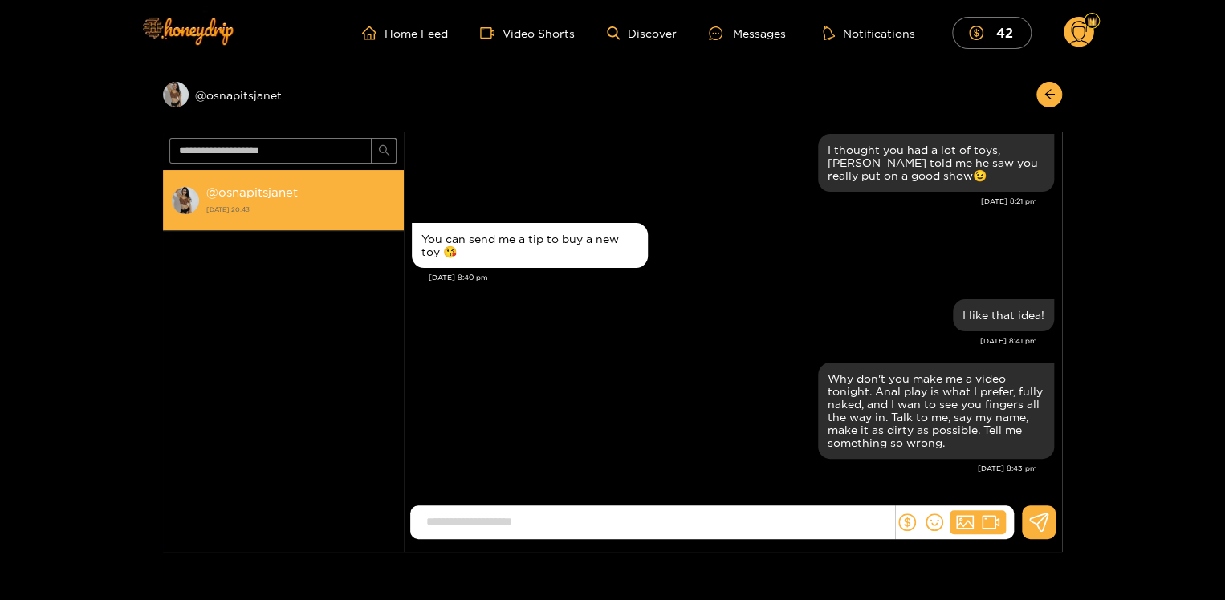
click at [279, 201] on div "@ osnapitsjanet [DATE] 20:43" at bounding box center [300, 200] width 189 height 36
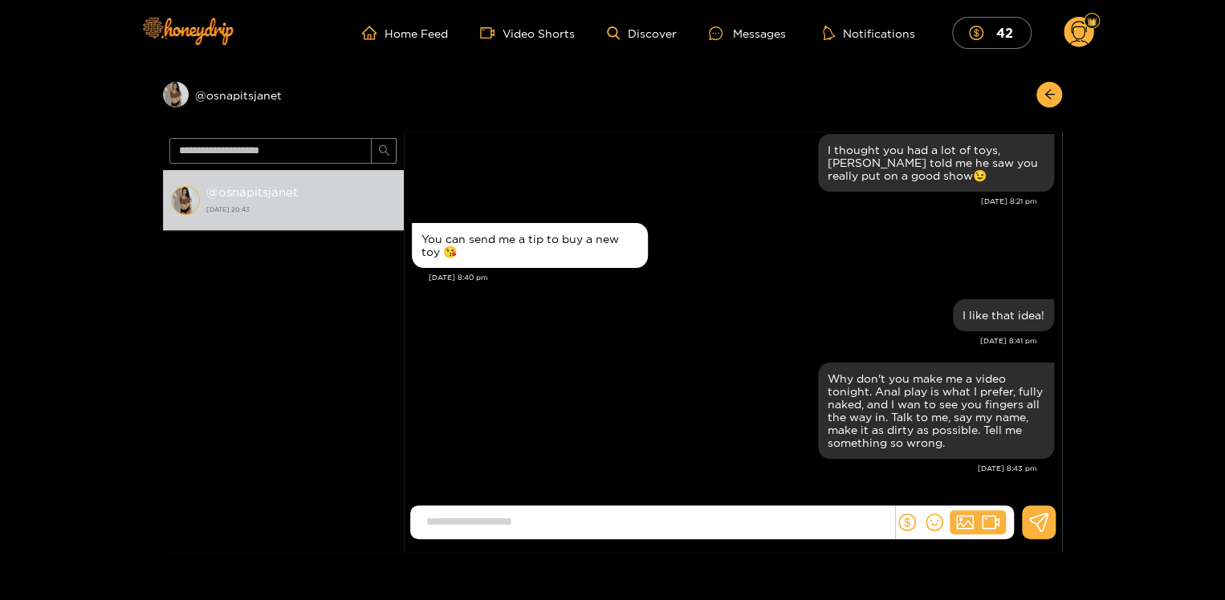
scroll to position [1547, 0]
click at [421, 37] on link "Home Feed" at bounding box center [405, 33] width 86 height 14
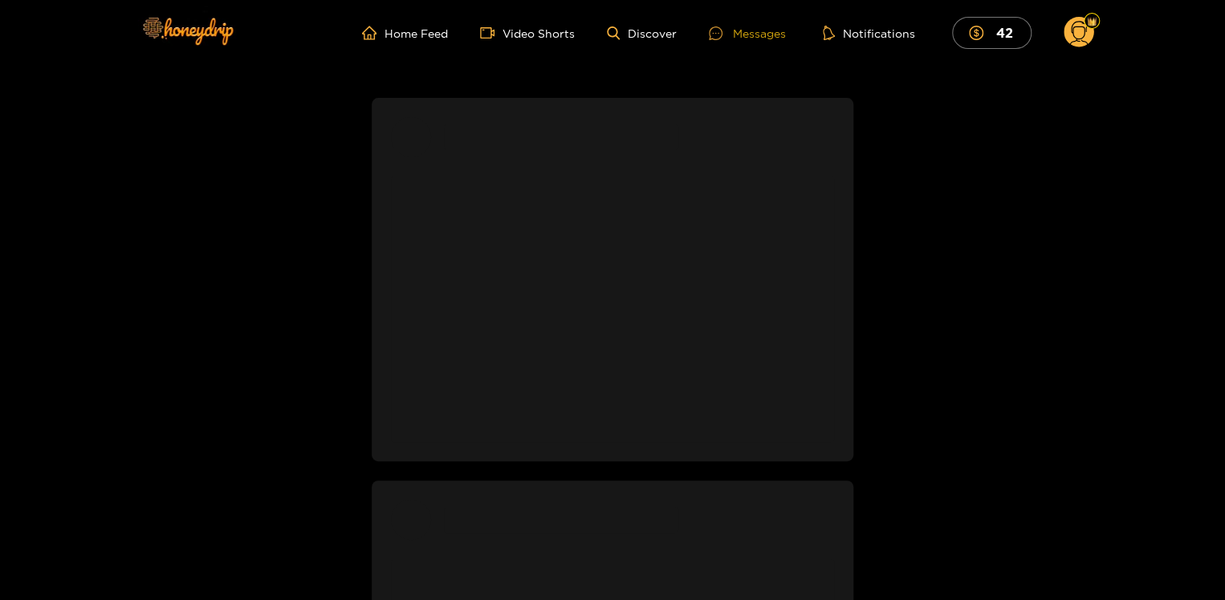
click at [756, 35] on div "Messages" at bounding box center [747, 33] width 77 height 18
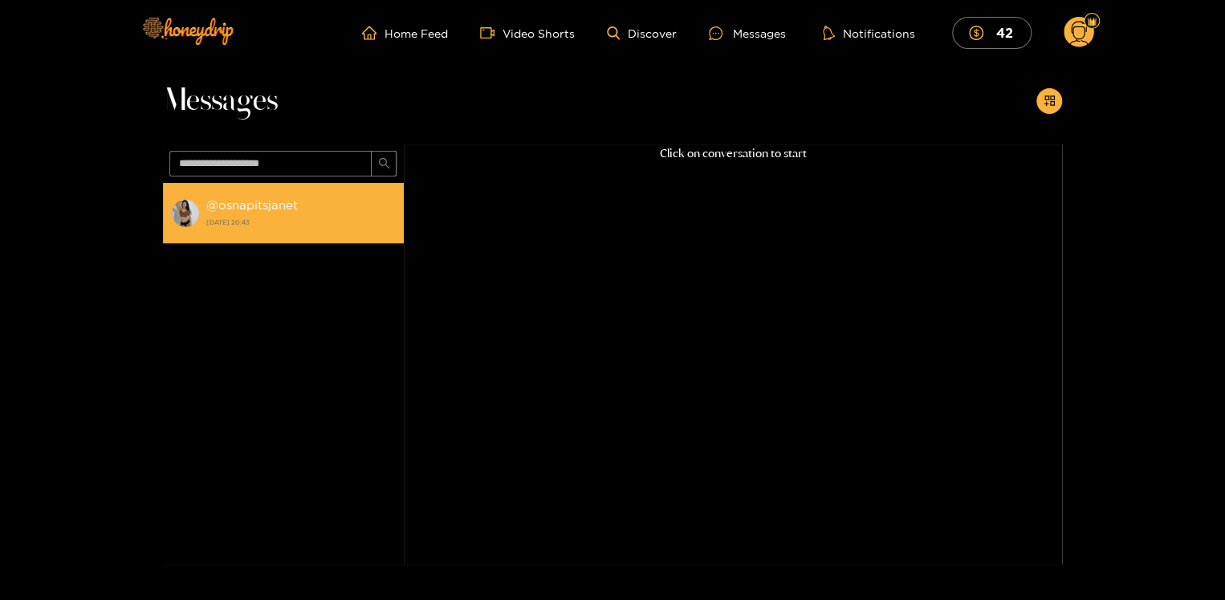
click at [251, 208] on strong "@ osnapitsjanet" at bounding box center [251, 205] width 91 height 14
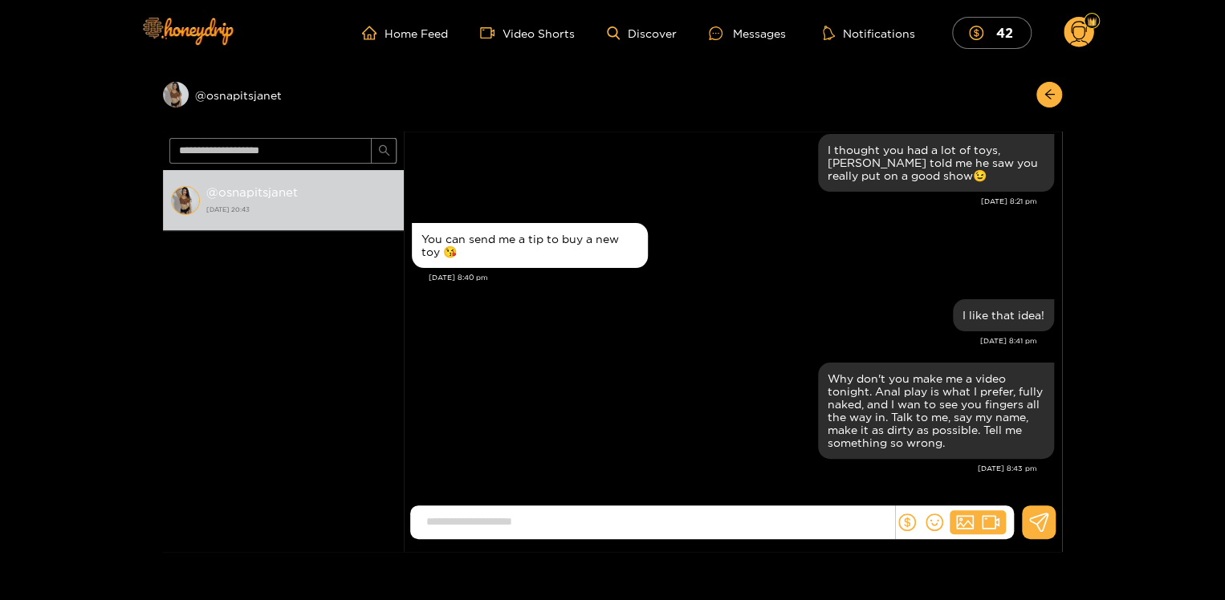
scroll to position [1547, 0]
click at [586, 525] on input at bounding box center [656, 522] width 476 height 26
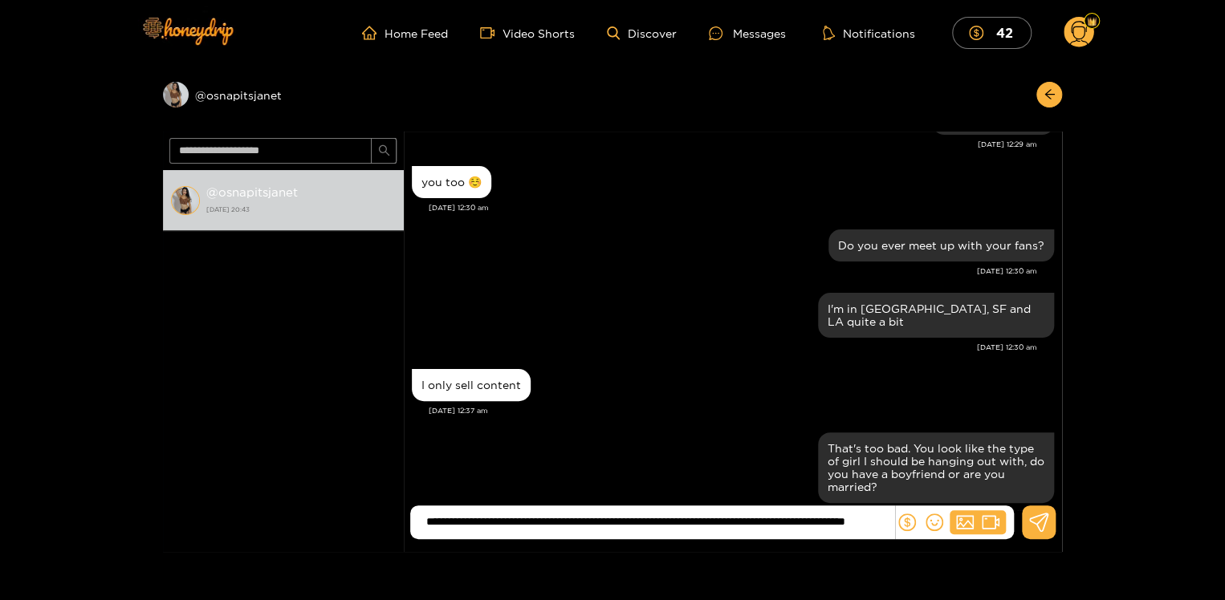
scroll to position [1495, 0]
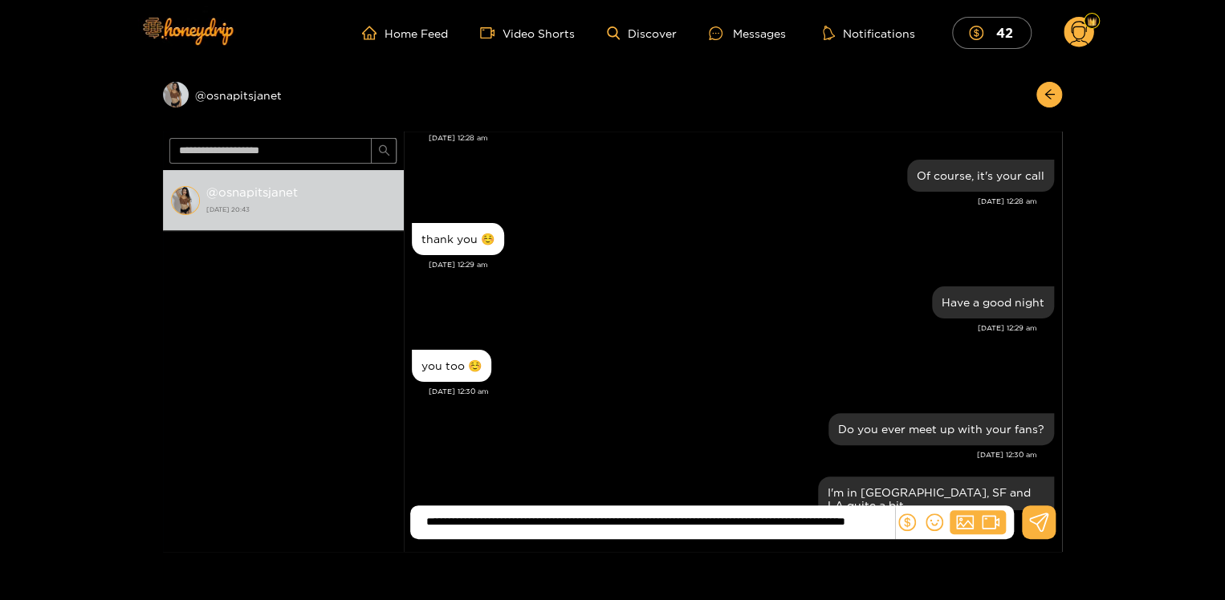
type input "**********"
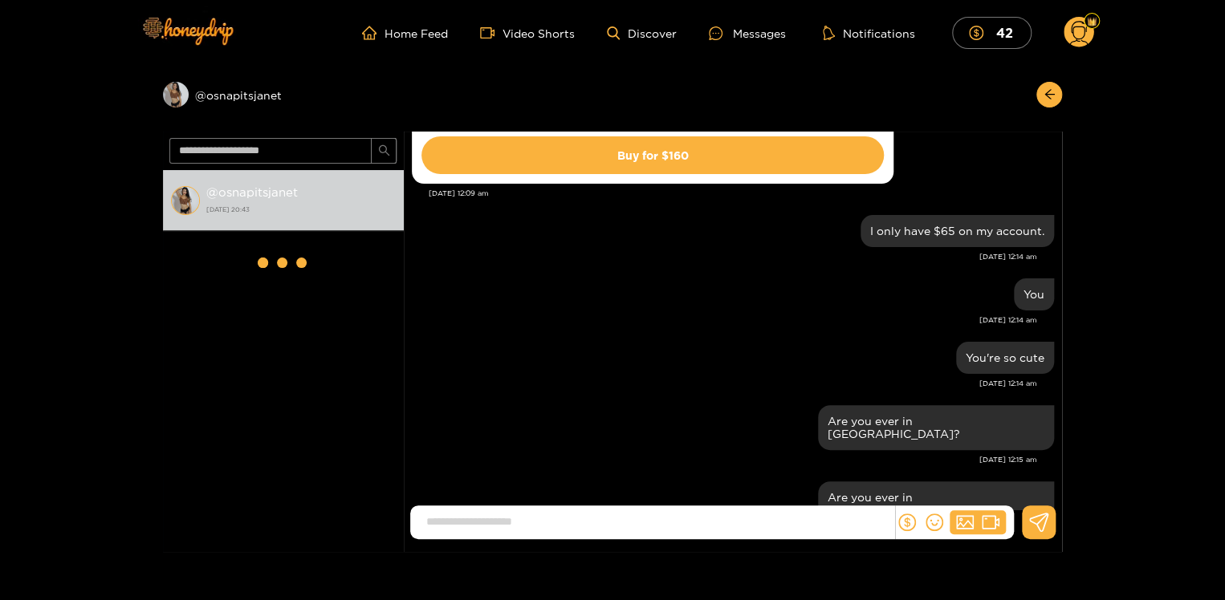
scroll to position [1644, 0]
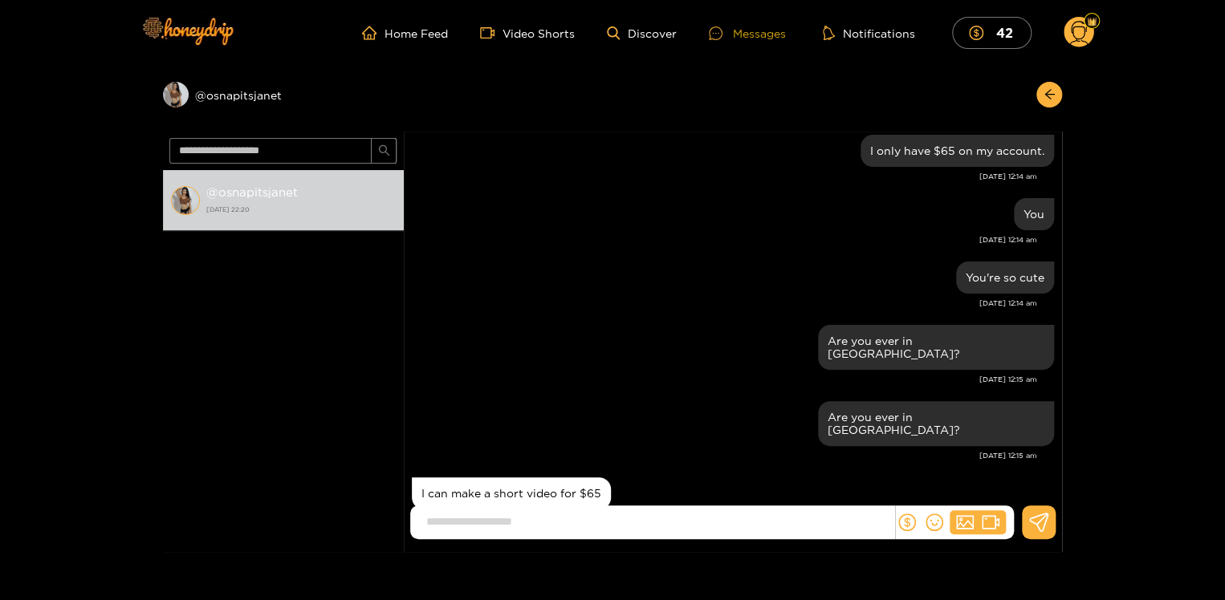
click at [759, 30] on div "Messages" at bounding box center [747, 33] width 77 height 18
drag, startPoint x: 1061, startPoint y: 177, endPoint x: 1061, endPoint y: 197, distance: 20.1
click at [1061, 197] on div "[PERSON_NAME] naughty boy, I would like to make more videos for you ☺️☺️😘😘 [DAT…" at bounding box center [733, 321] width 658 height 379
click at [1061, 470] on div "[PERSON_NAME] naughty boy, I would like to make more videos for you ☺️☺️😘😘 [DAT…" at bounding box center [733, 321] width 658 height 379
click at [351, 376] on div "@ osnapitsjanet [DATE] 22:20" at bounding box center [283, 344] width 241 height 348
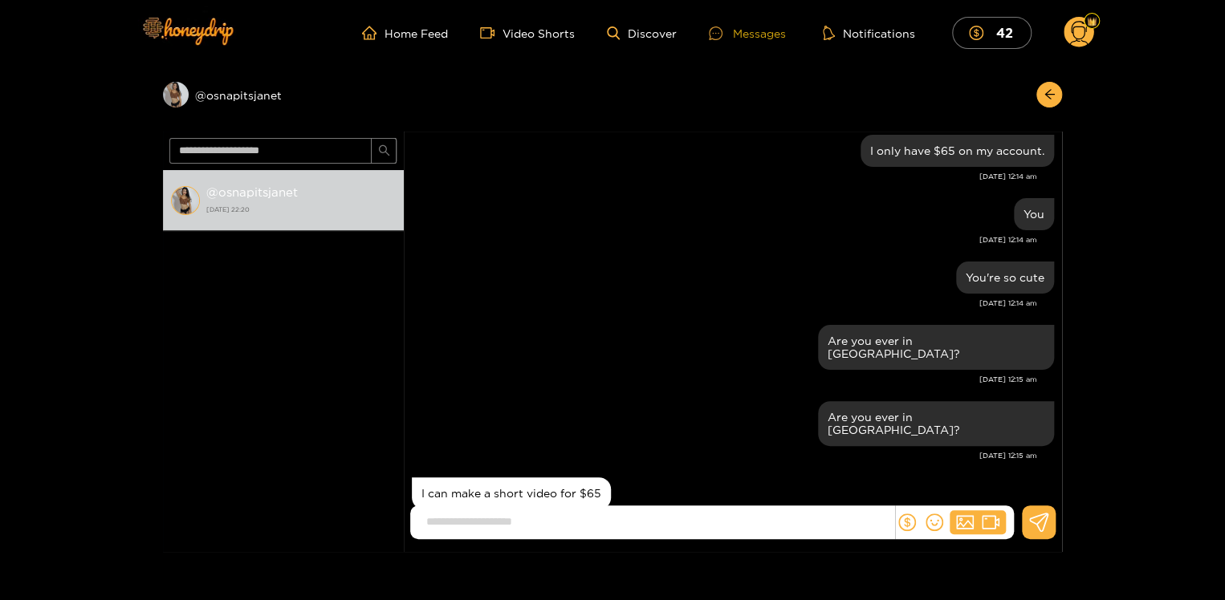
click at [754, 34] on div "Messages" at bounding box center [747, 33] width 77 height 18
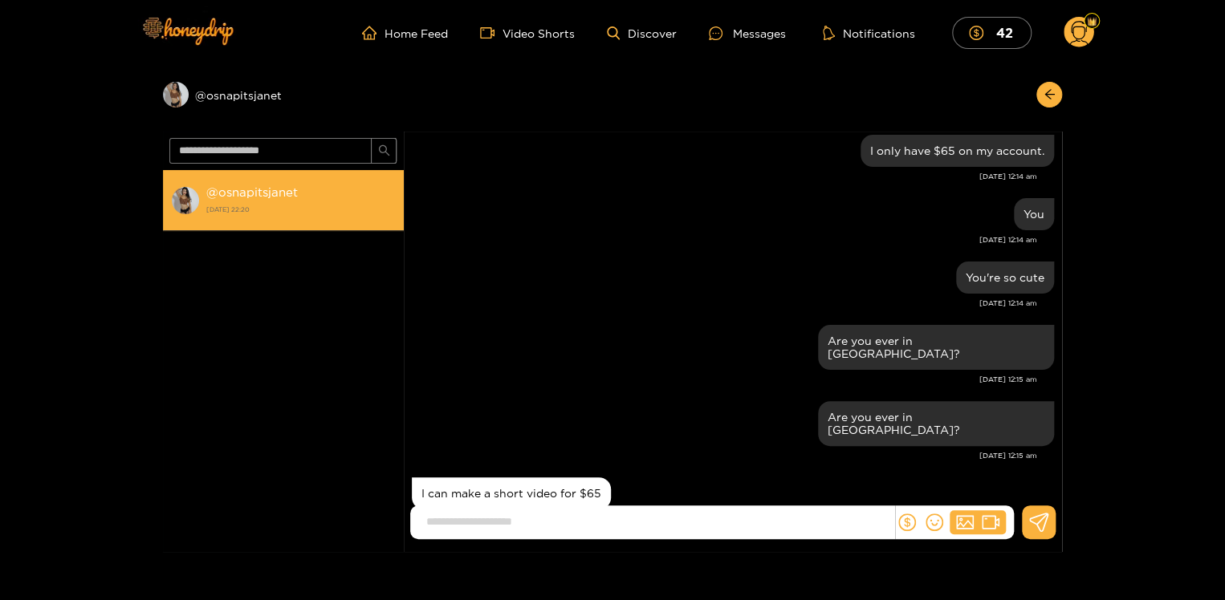
click at [245, 205] on strong "[DATE] 22:20" at bounding box center [300, 209] width 189 height 14
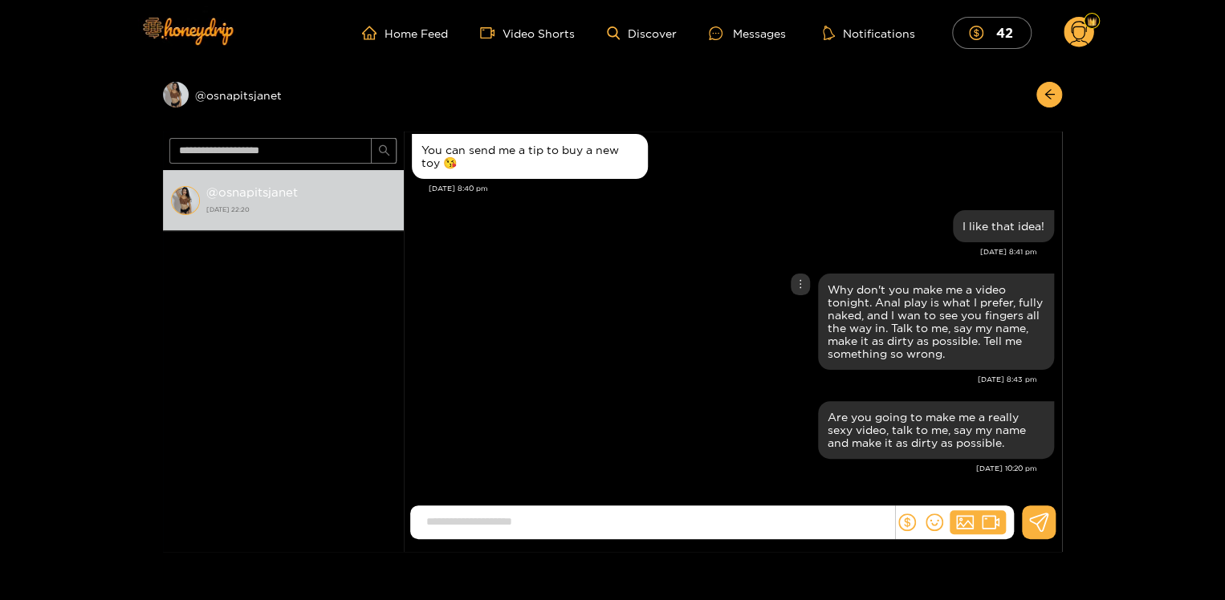
scroll to position [126, 0]
